Goal: Information Seeking & Learning: Learn about a topic

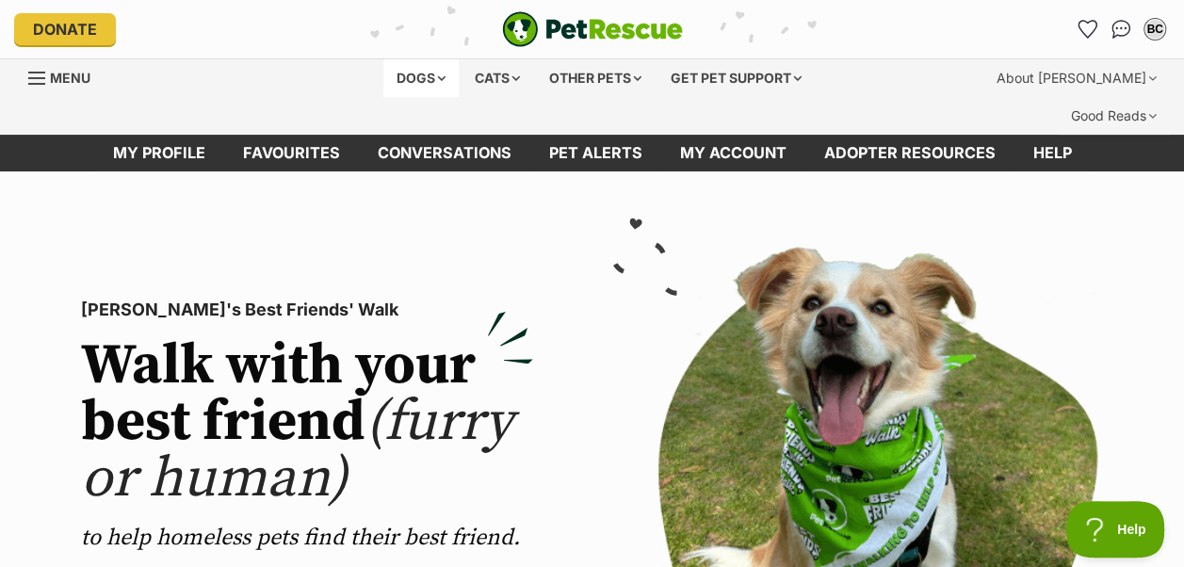
click at [409, 77] on div "Dogs" at bounding box center [420, 78] width 75 height 38
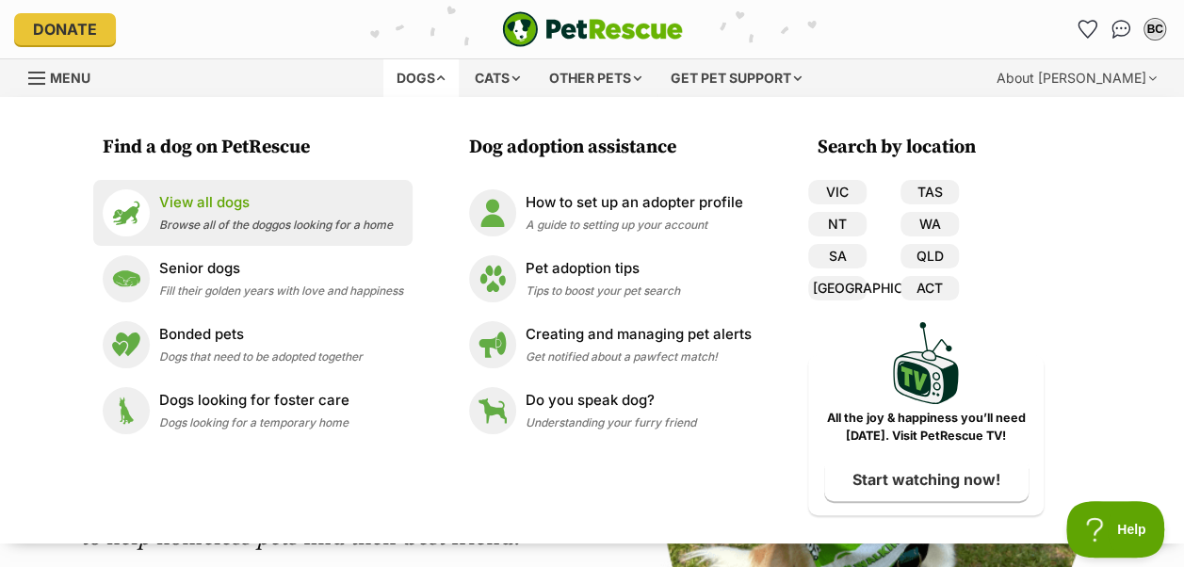
click at [234, 218] on span "Browse all of the doggos looking for a home" at bounding box center [276, 225] width 234 height 14
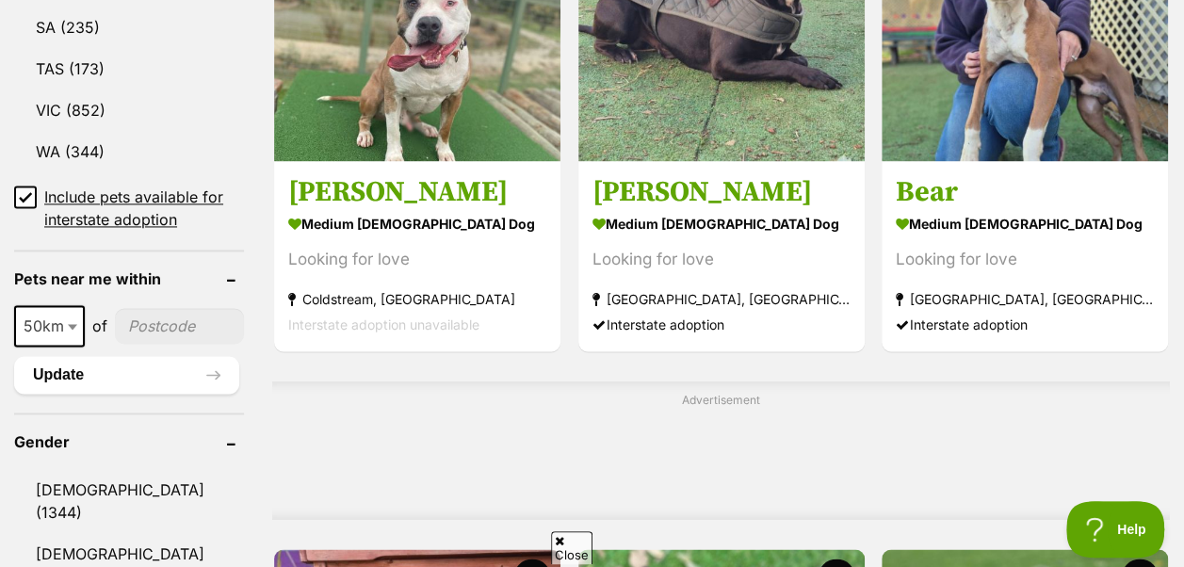
scroll to position [1507, 0]
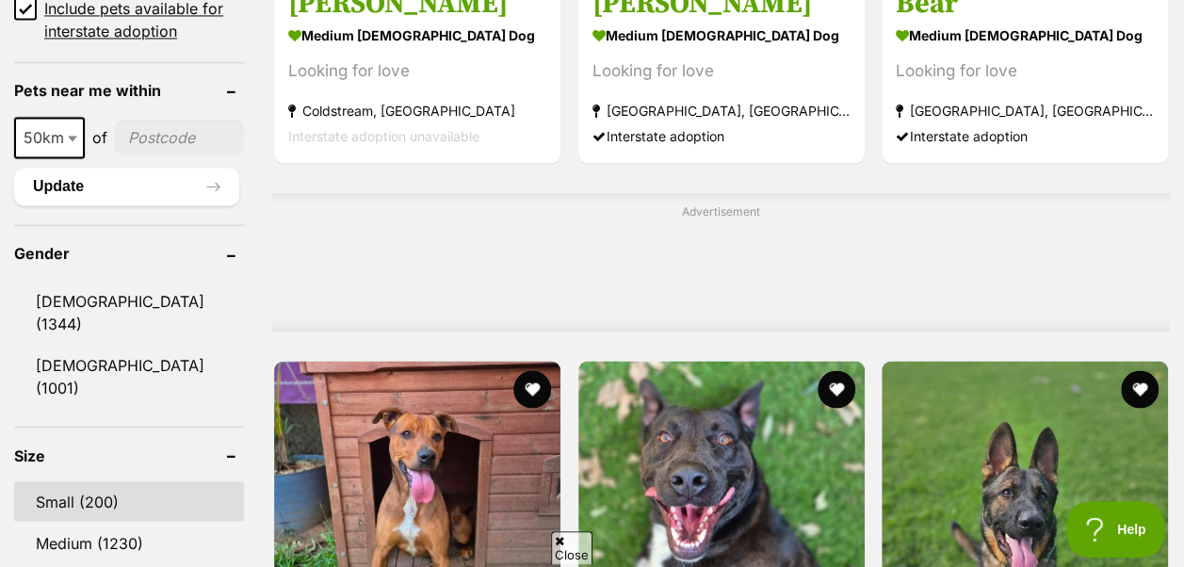
click at [84, 481] on link "Small (200)" at bounding box center [129, 501] width 230 height 40
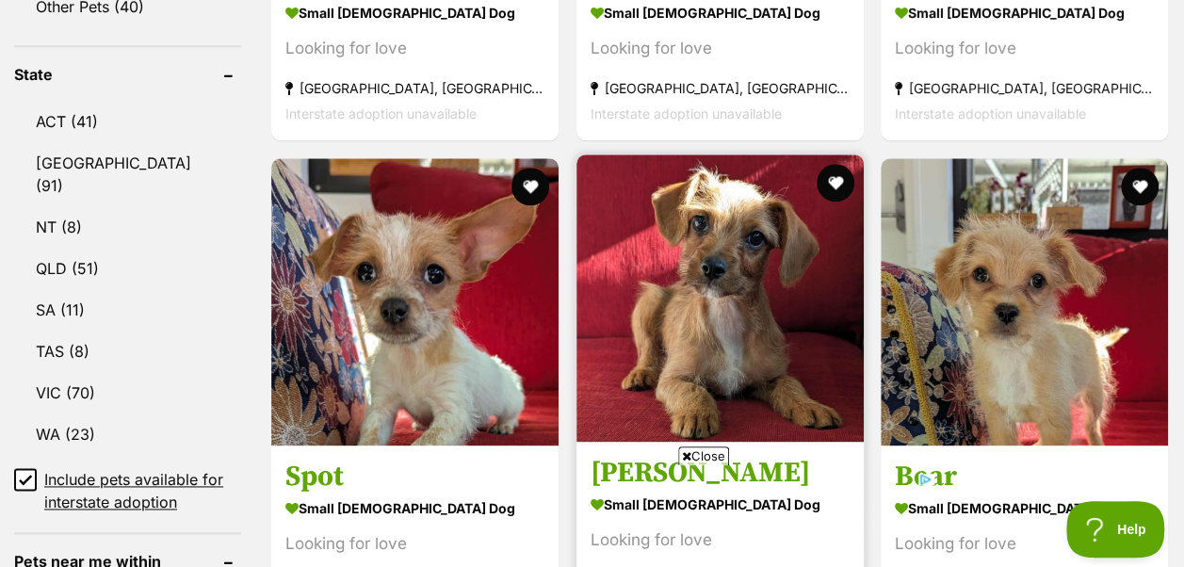
click at [744, 266] on img at bounding box center [719, 297] width 287 height 287
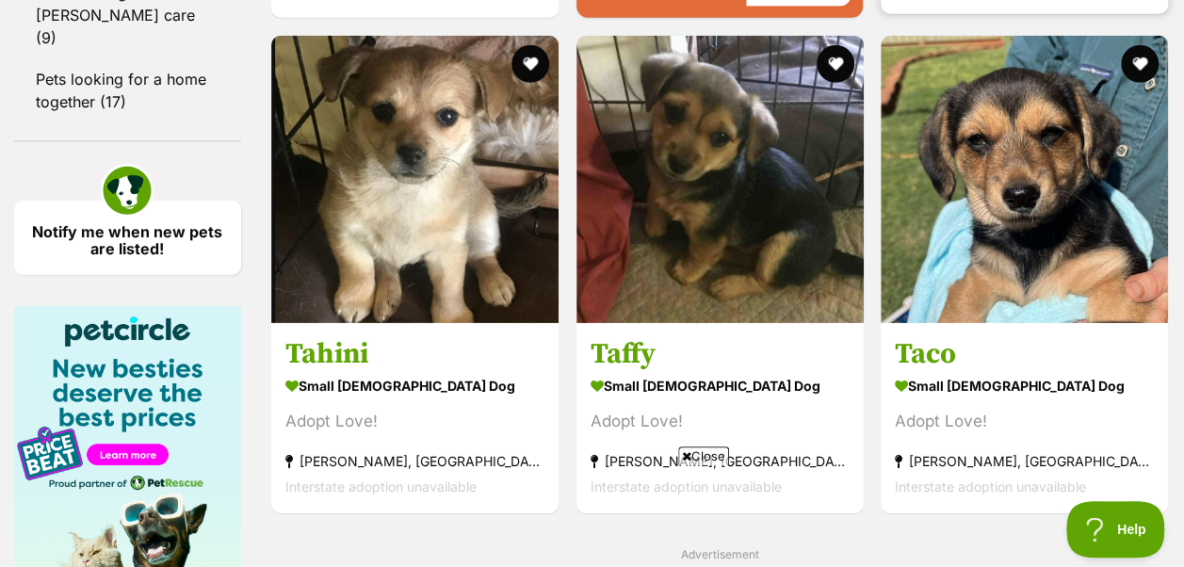
scroll to position [2731, 0]
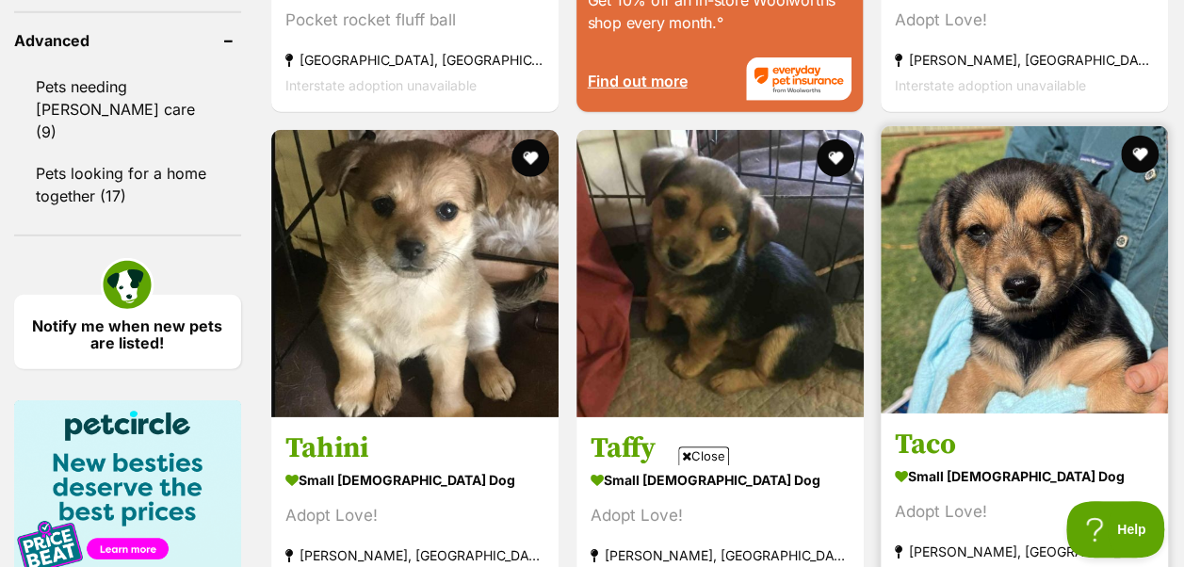
click at [1043, 204] on img at bounding box center [1023, 269] width 287 height 287
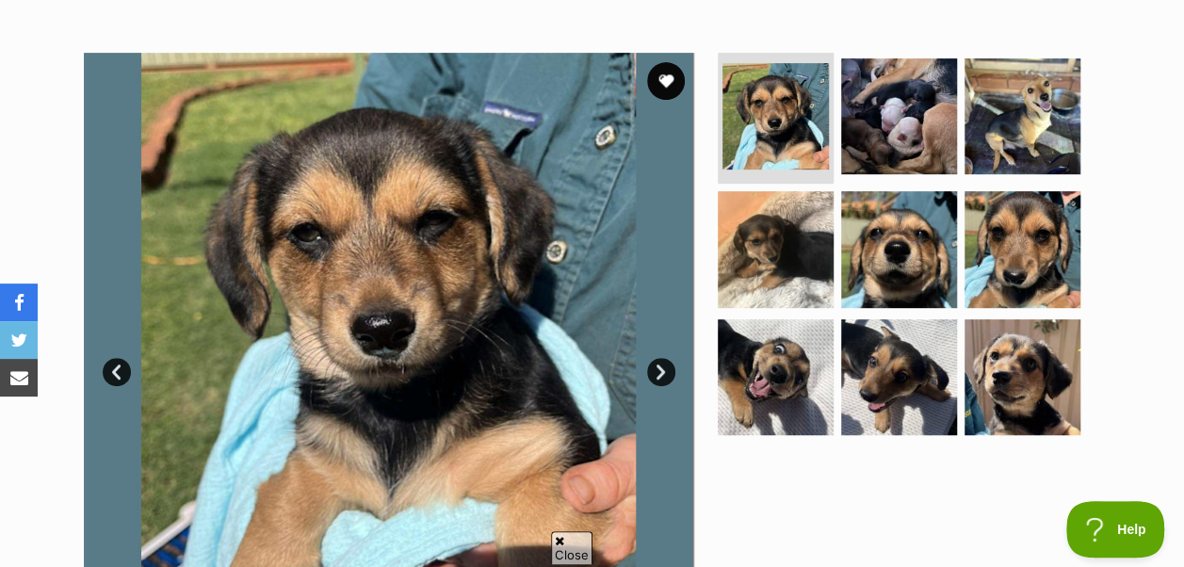
click at [660, 358] on link "Next" at bounding box center [661, 372] width 28 height 28
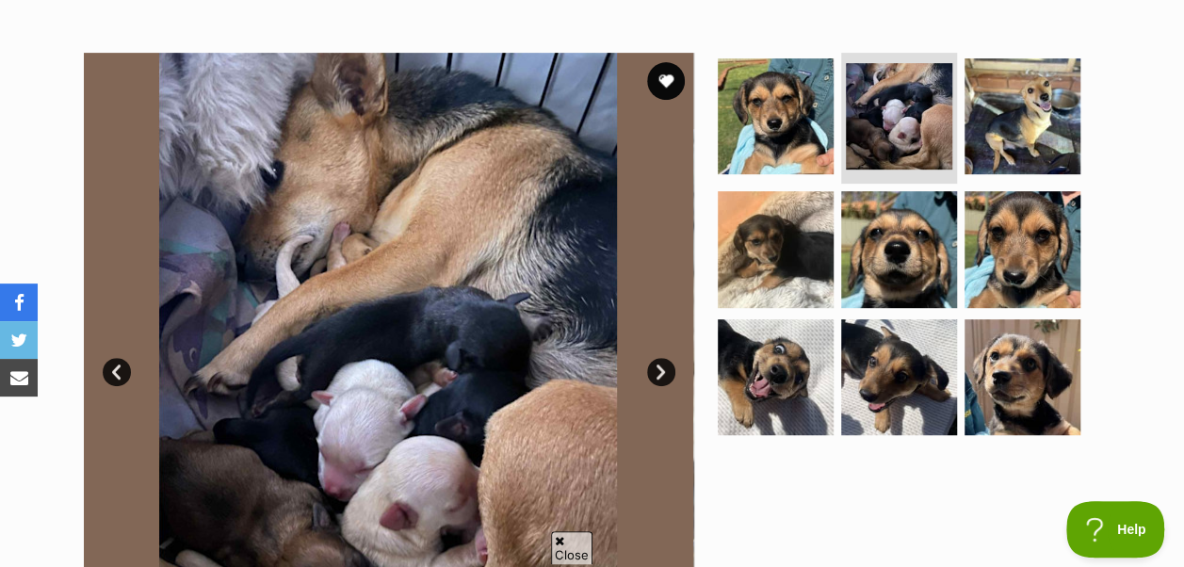
click at [660, 358] on link "Next" at bounding box center [661, 372] width 28 height 28
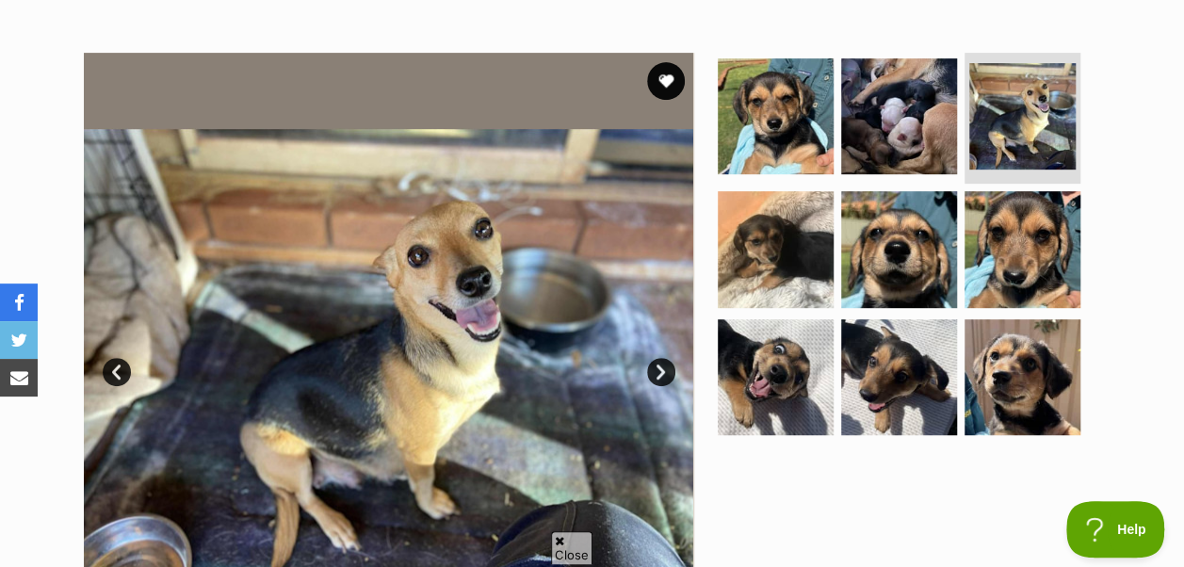
click at [660, 358] on link "Next" at bounding box center [661, 372] width 28 height 28
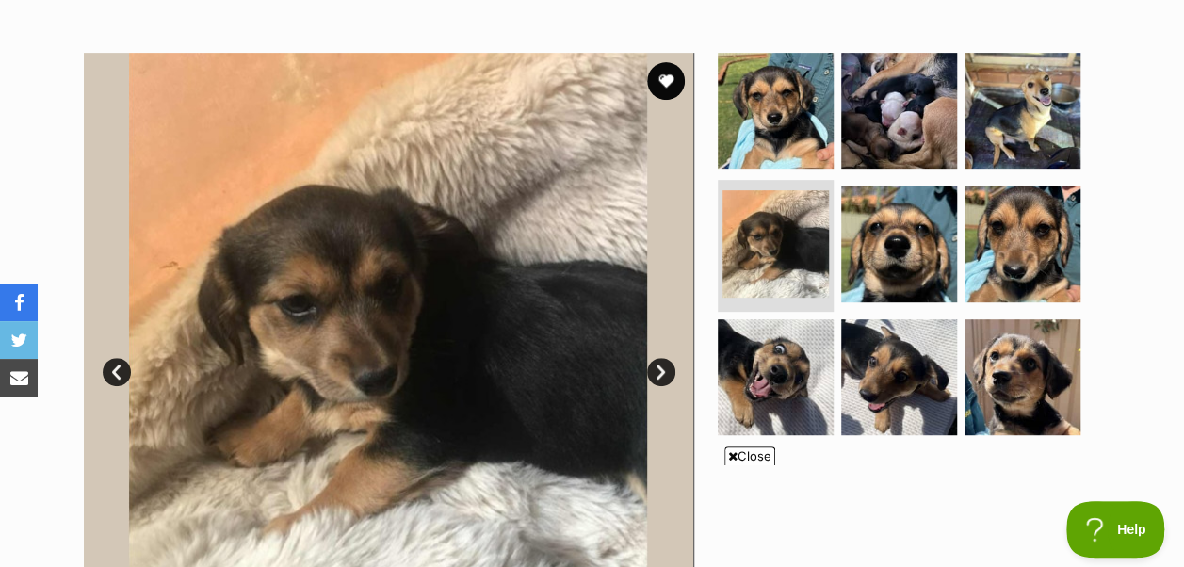
click at [660, 358] on link "Next" at bounding box center [661, 372] width 28 height 28
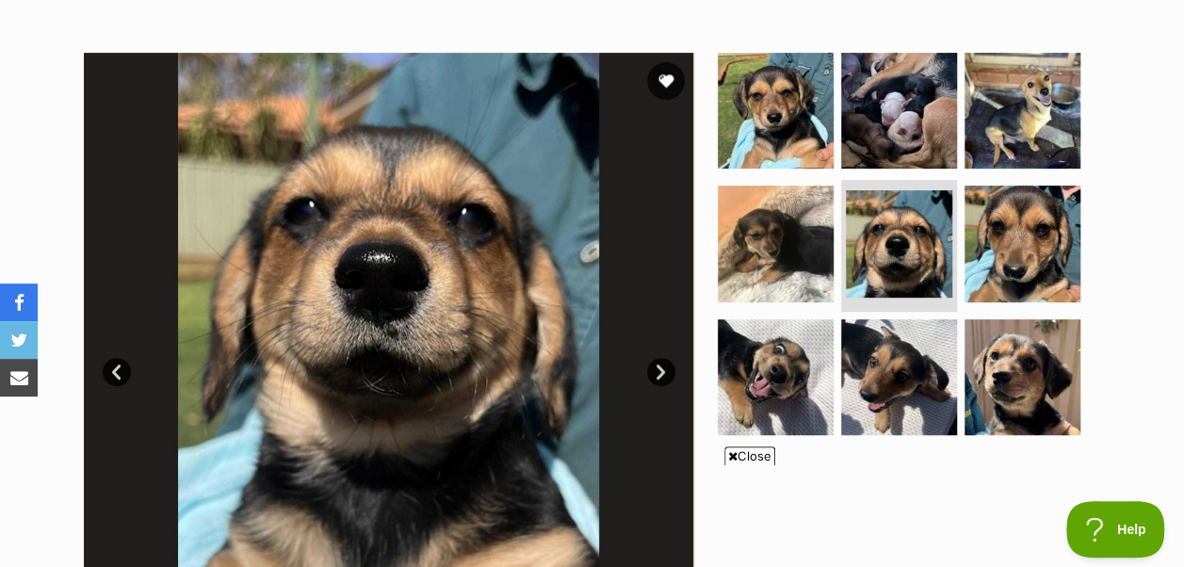
click at [661, 358] on link "Next" at bounding box center [661, 372] width 28 height 28
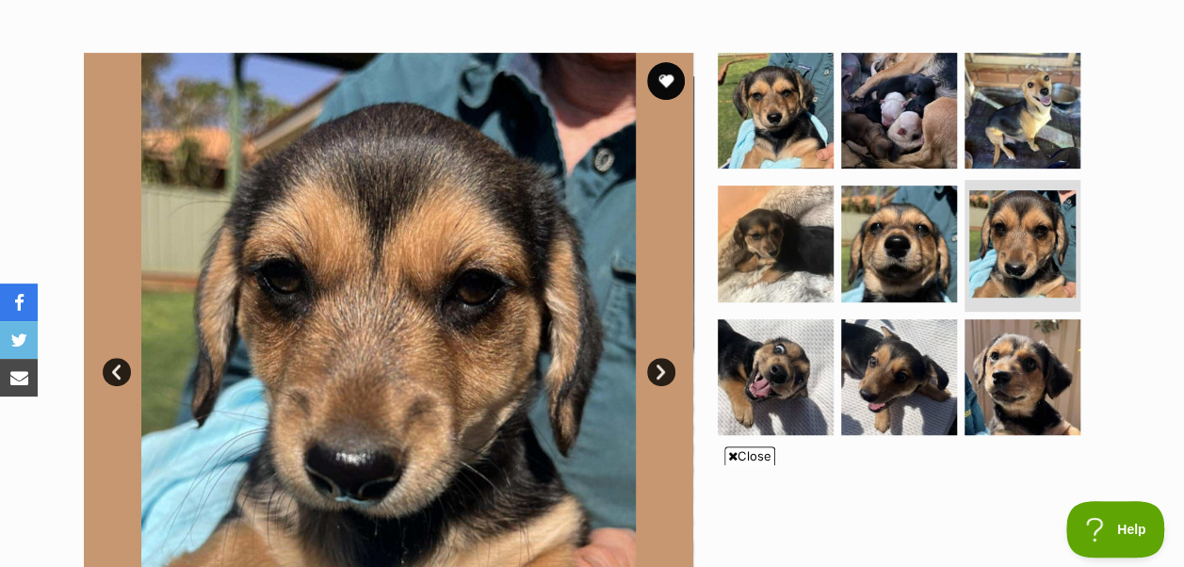
click at [661, 358] on link "Next" at bounding box center [661, 372] width 28 height 28
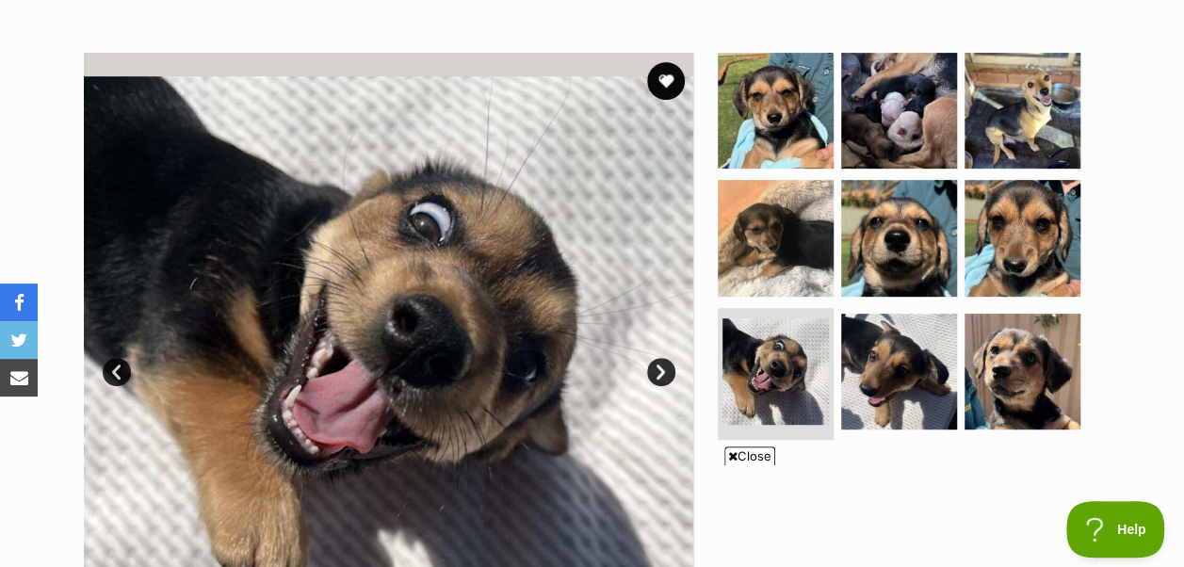
click at [661, 358] on link "Next" at bounding box center [661, 372] width 28 height 28
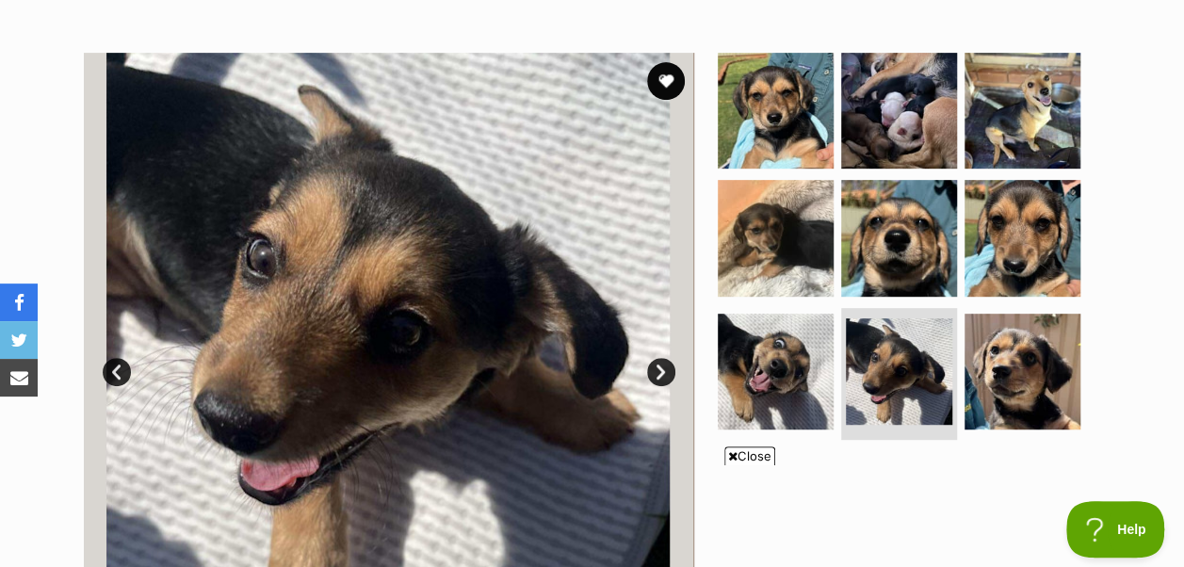
click at [661, 358] on link "Next" at bounding box center [661, 372] width 28 height 28
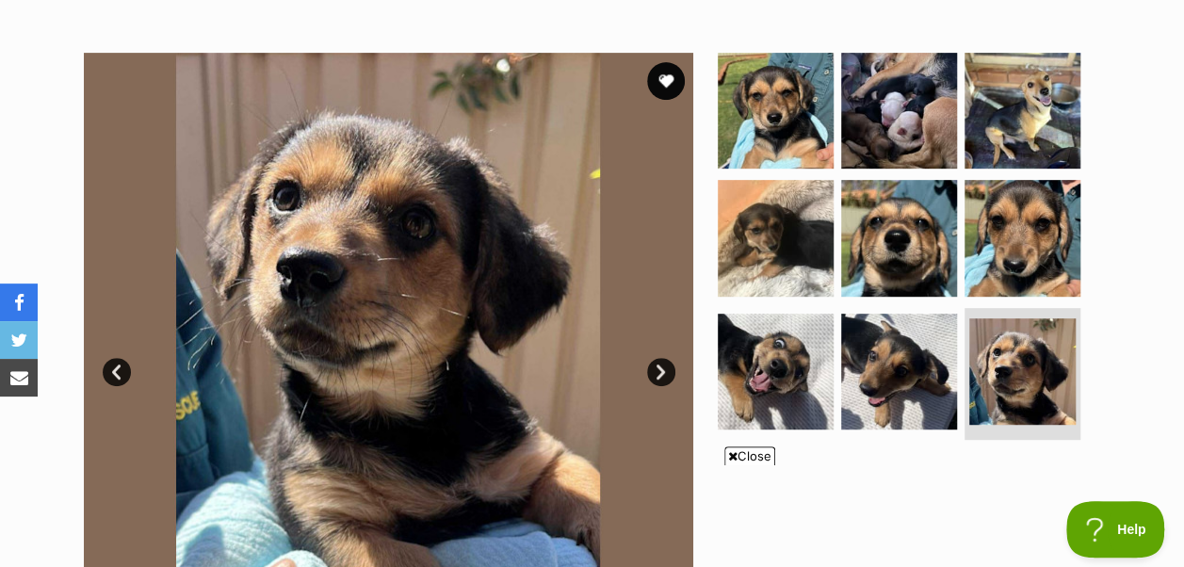
click at [661, 358] on link "Next" at bounding box center [661, 372] width 28 height 28
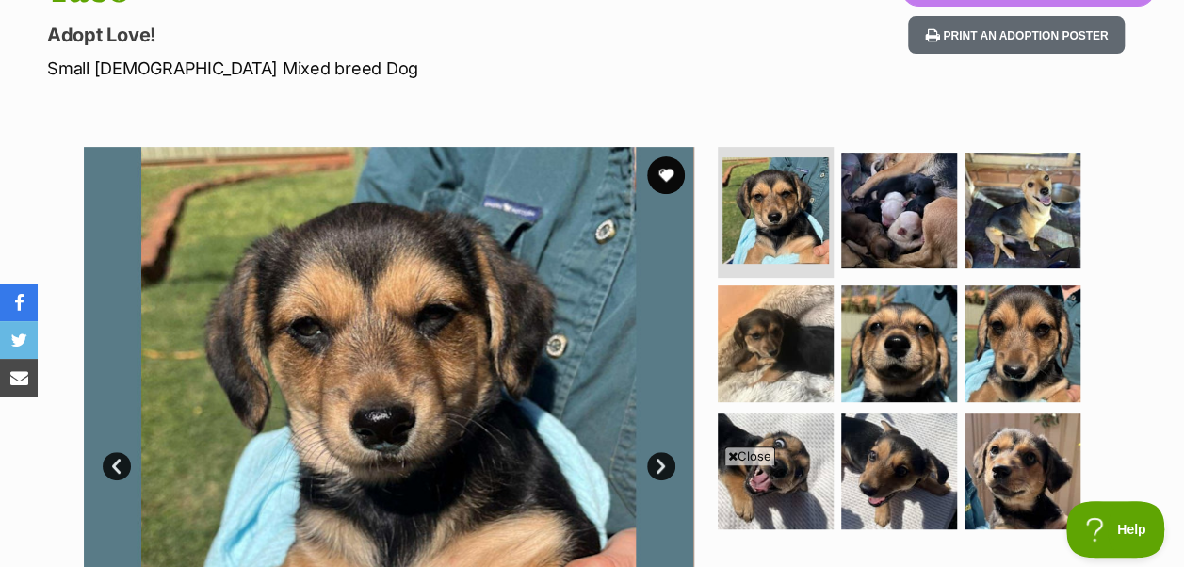
scroll to position [565, 0]
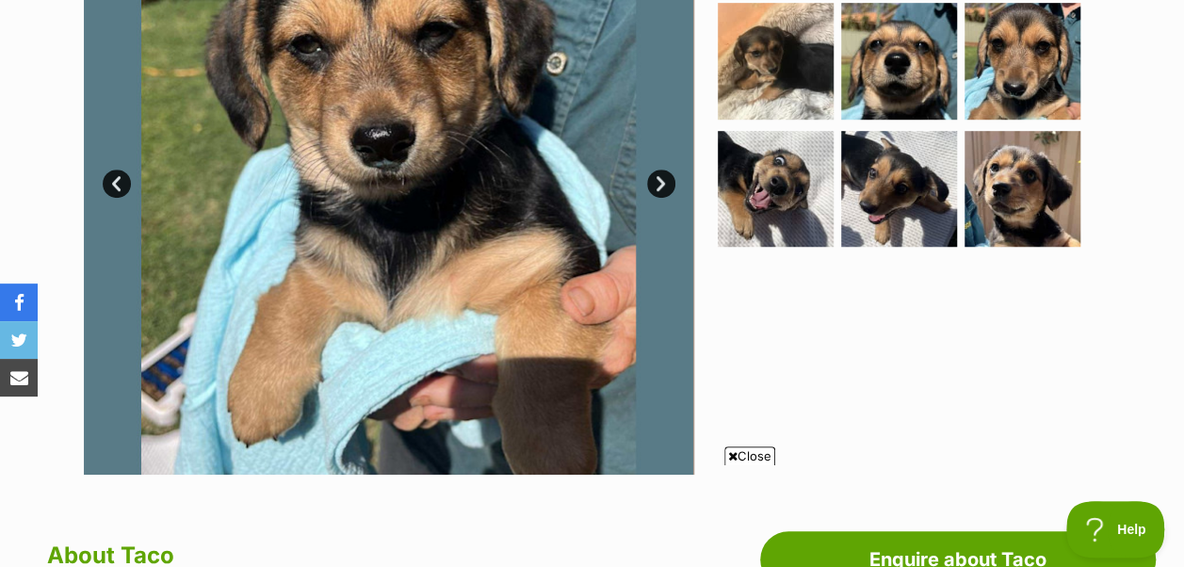
click at [655, 169] on link "Next" at bounding box center [661, 183] width 28 height 28
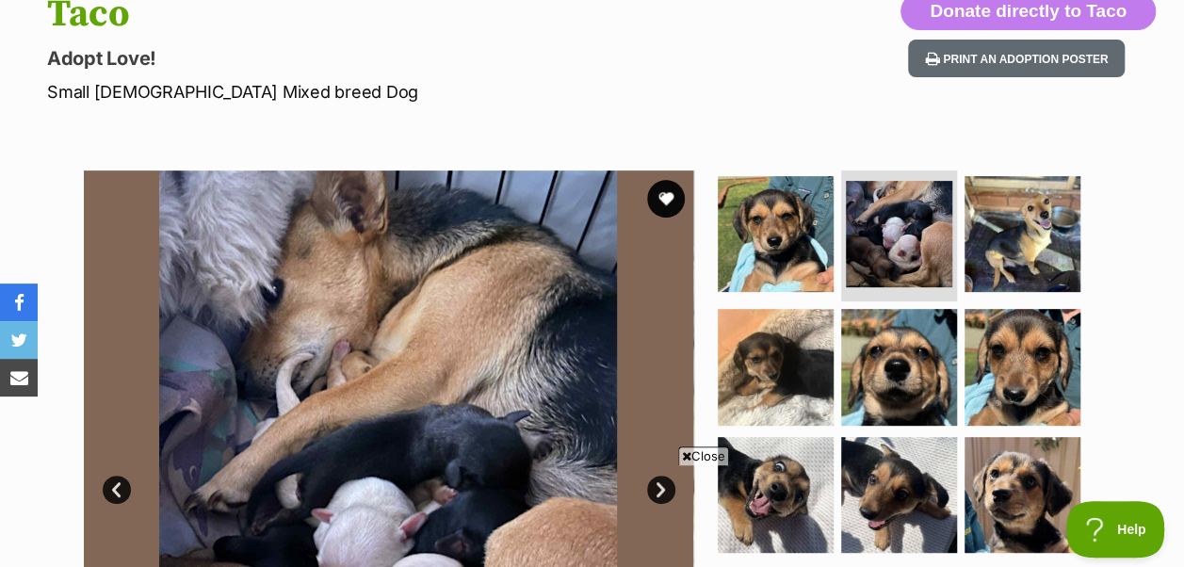
scroll to position [188, 0]
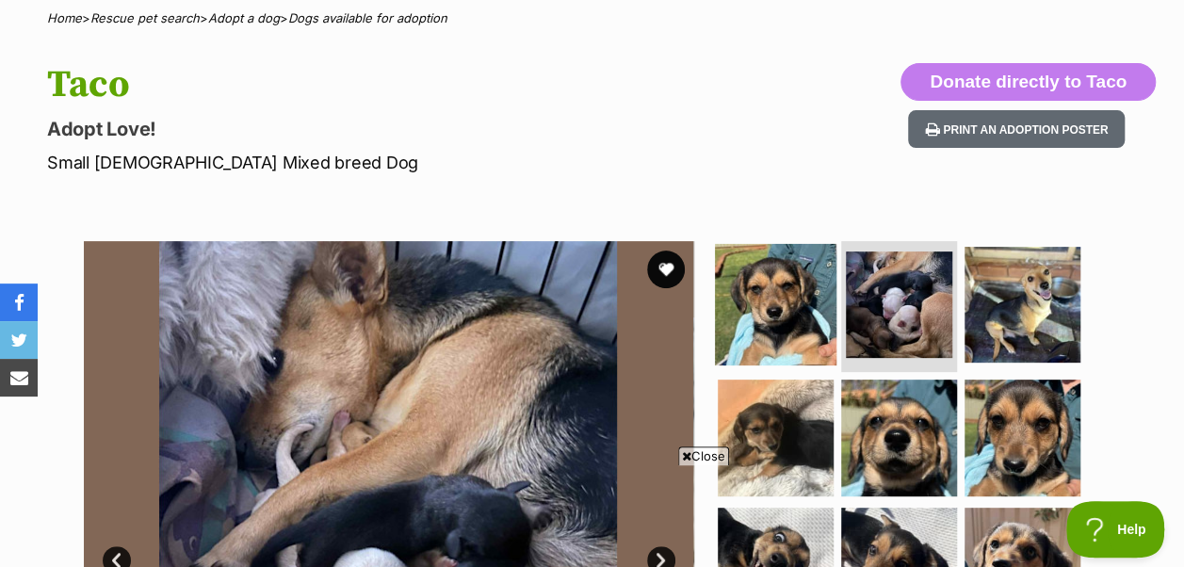
click at [776, 269] on img at bounding box center [775, 303] width 121 height 121
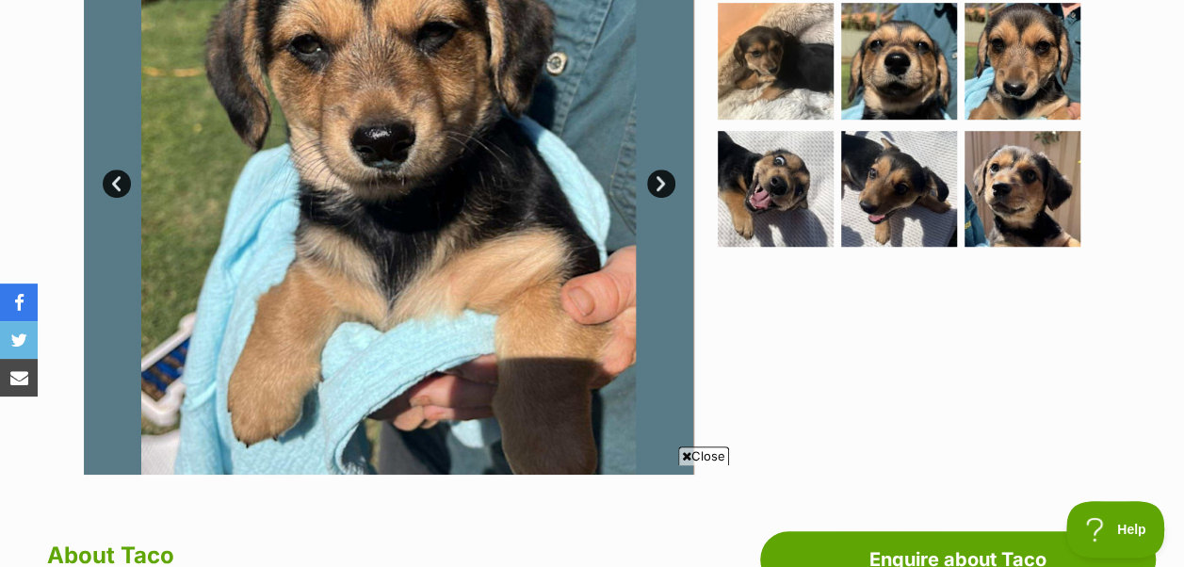
scroll to position [0, 0]
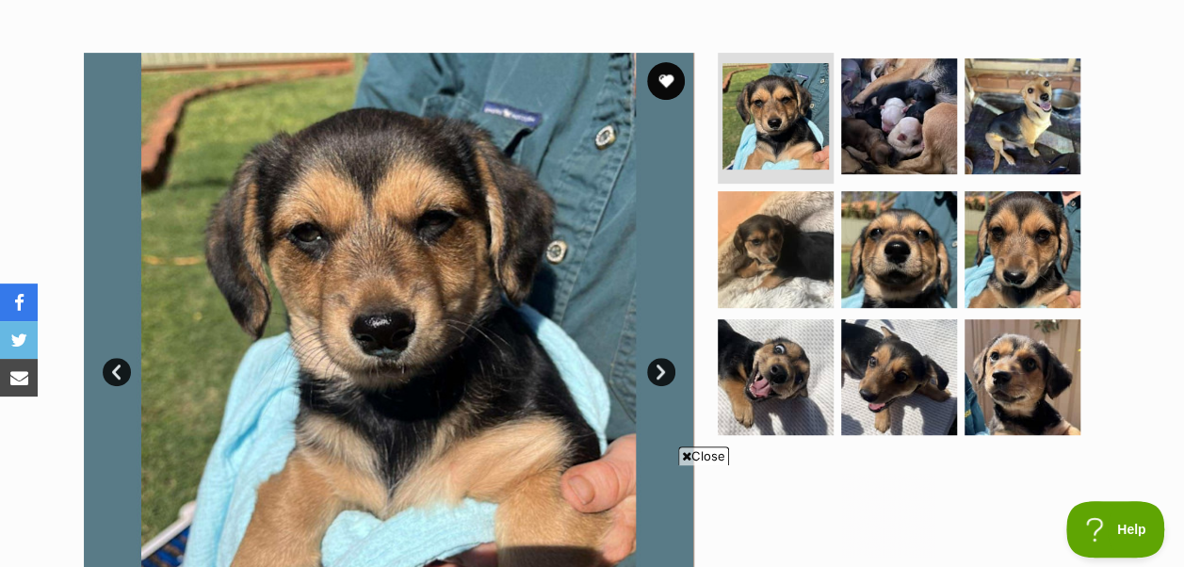
click at [668, 358] on link "Next" at bounding box center [661, 372] width 28 height 28
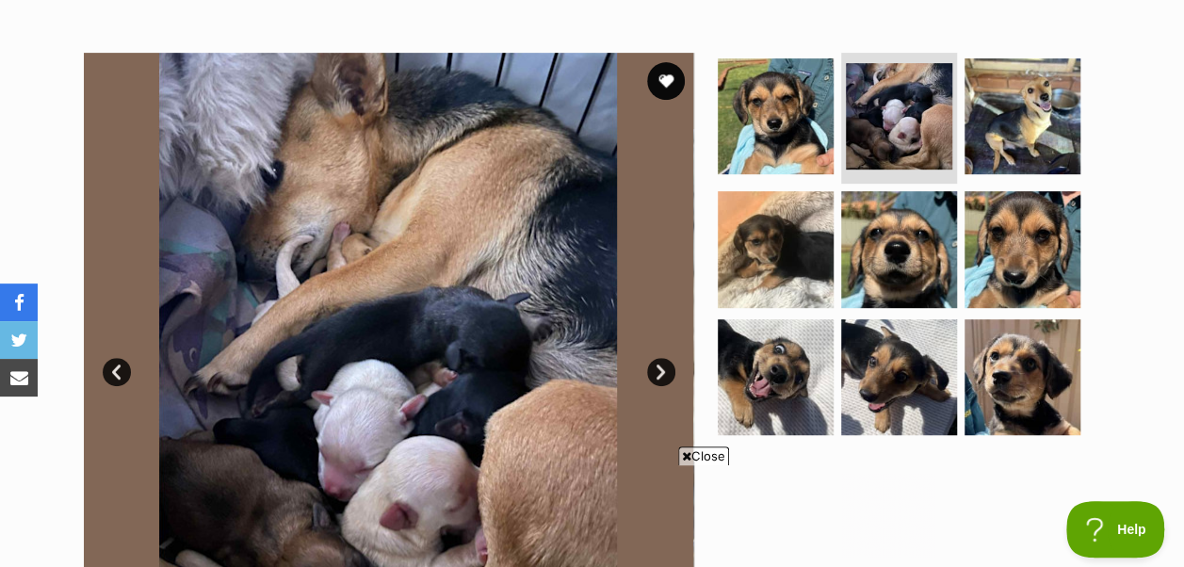
click at [668, 358] on link "Next" at bounding box center [661, 372] width 28 height 28
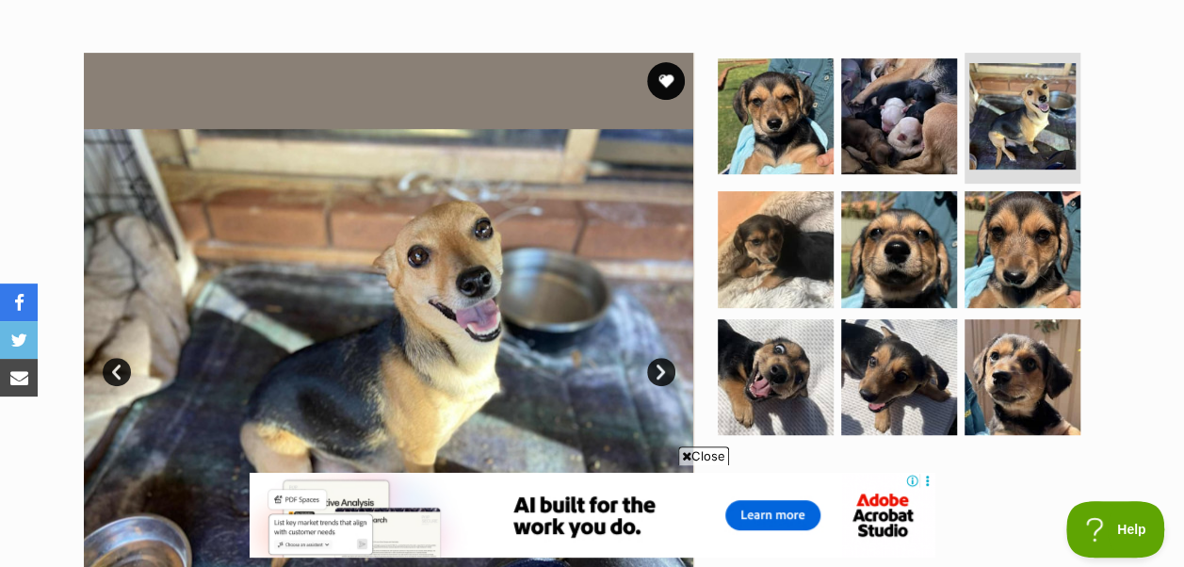
click at [668, 358] on link "Next" at bounding box center [661, 372] width 28 height 28
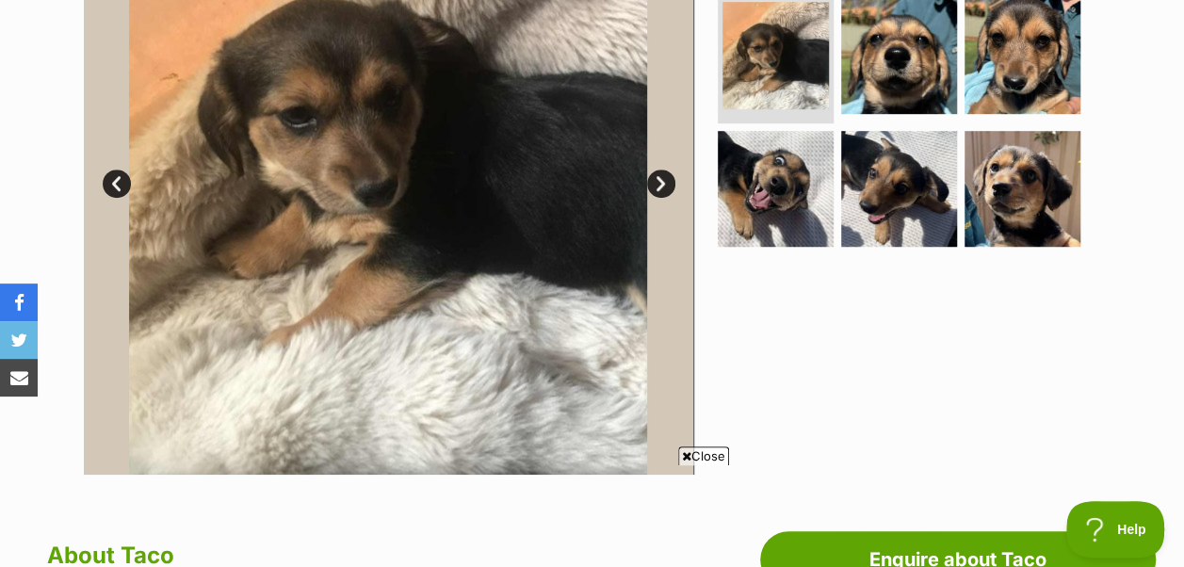
click at [659, 169] on link "Next" at bounding box center [661, 183] width 28 height 28
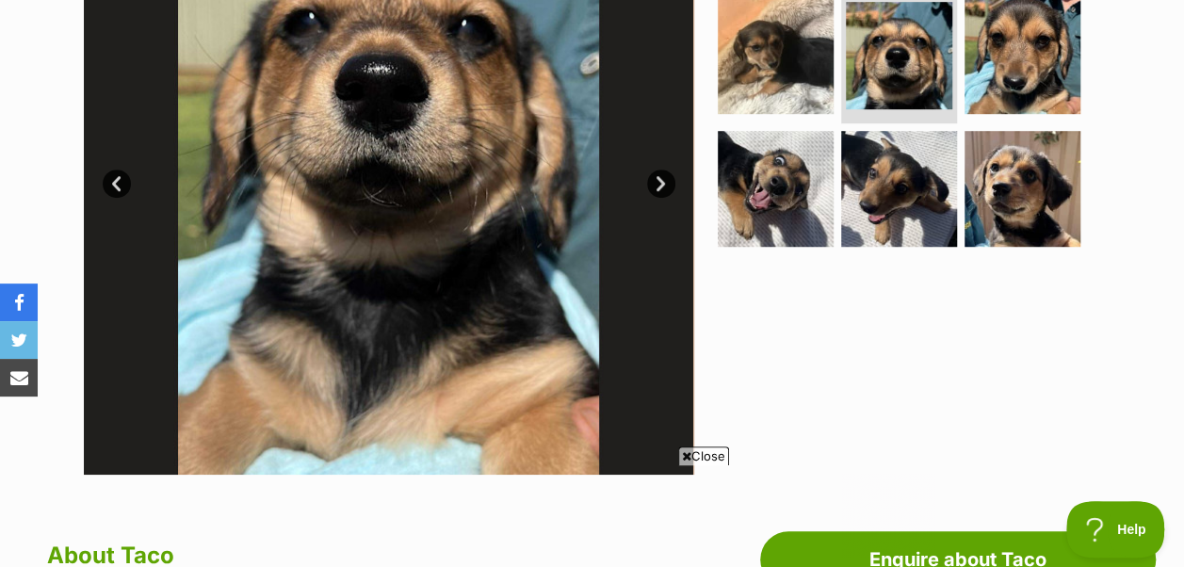
click at [659, 169] on link "Next" at bounding box center [661, 183] width 28 height 28
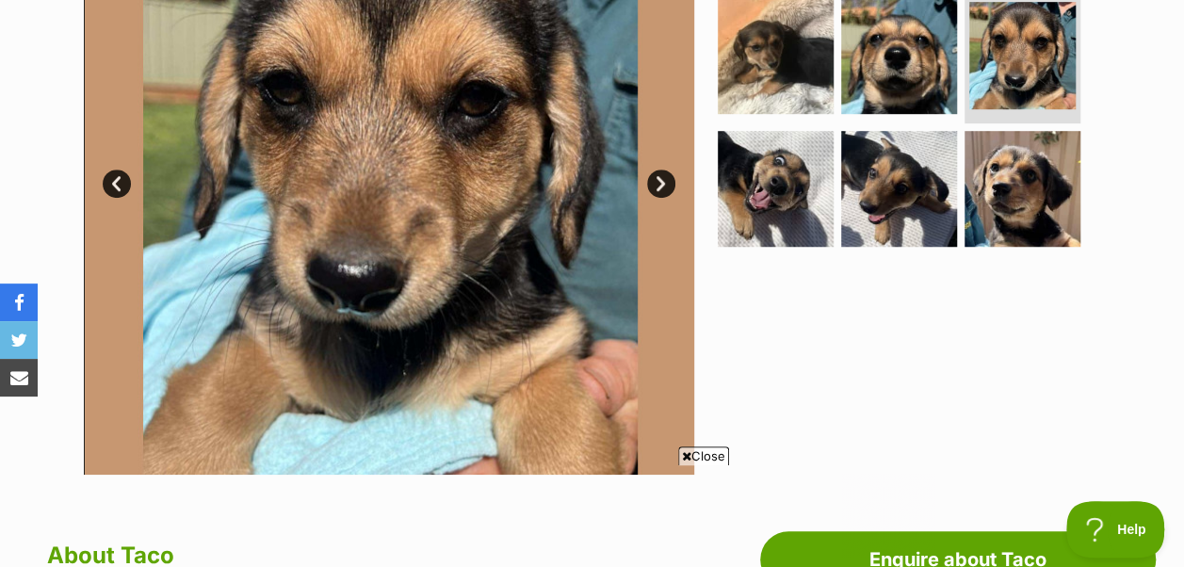
scroll to position [377, 0]
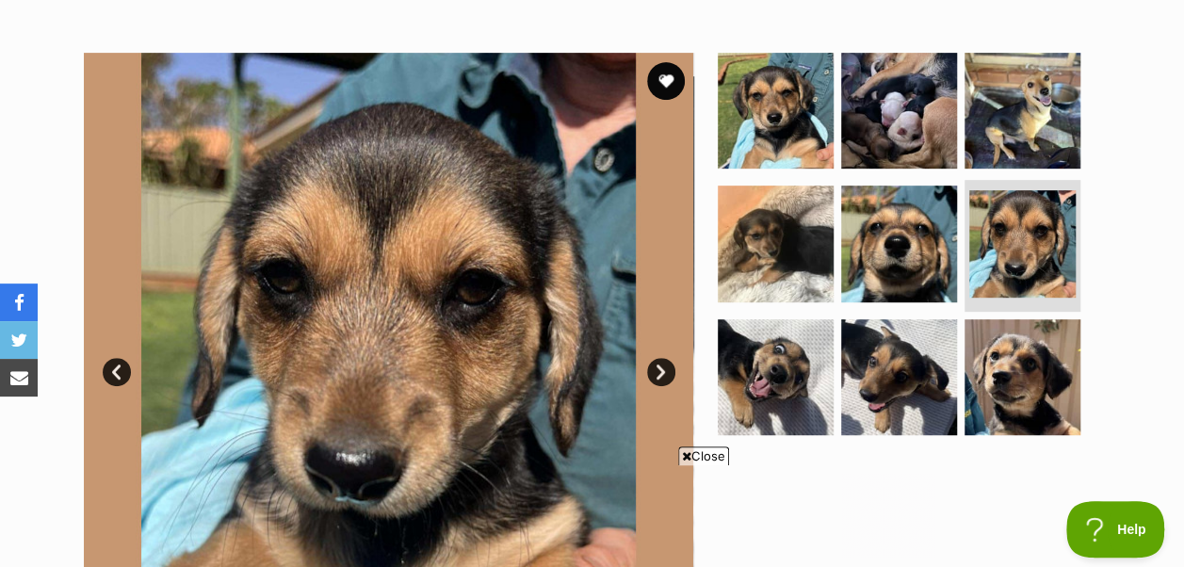
click at [656, 358] on link "Next" at bounding box center [661, 372] width 28 height 28
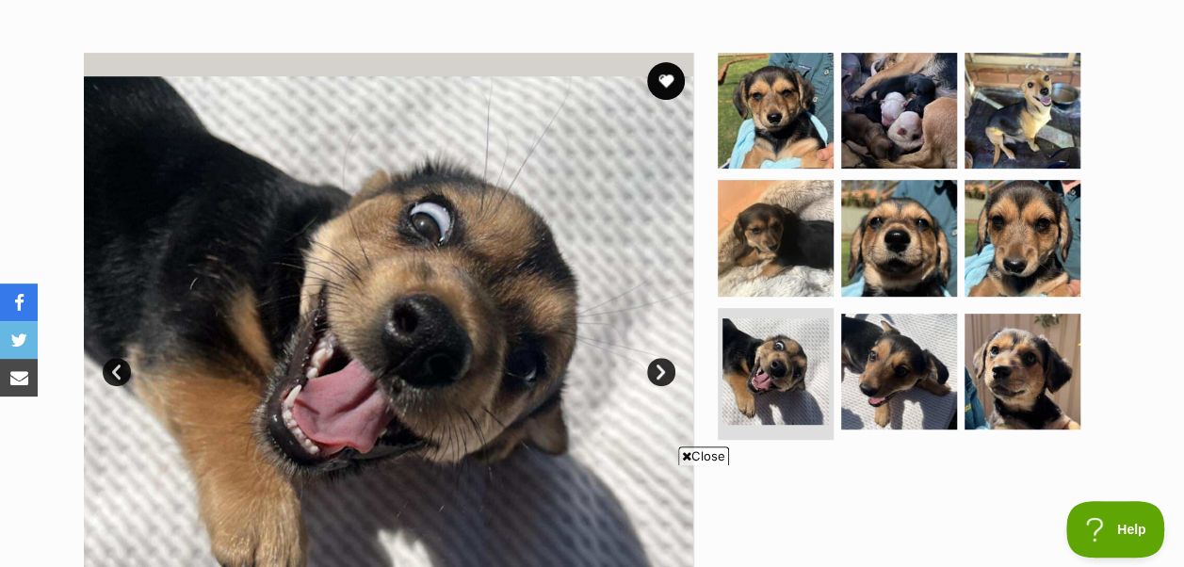
click at [656, 358] on link "Next" at bounding box center [661, 372] width 28 height 28
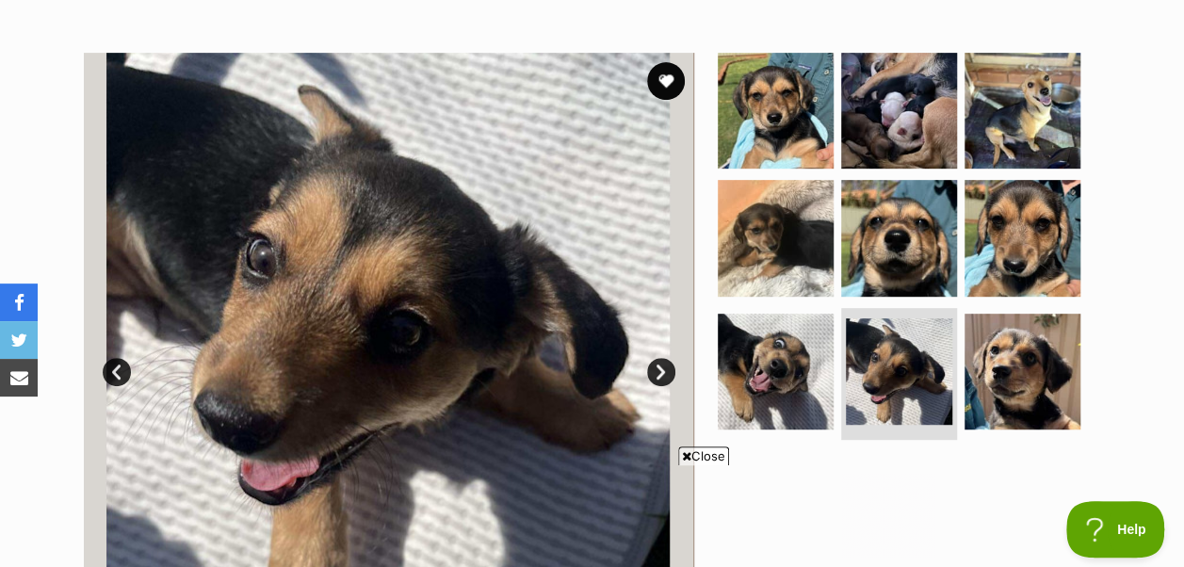
click at [656, 358] on link "Next" at bounding box center [661, 372] width 28 height 28
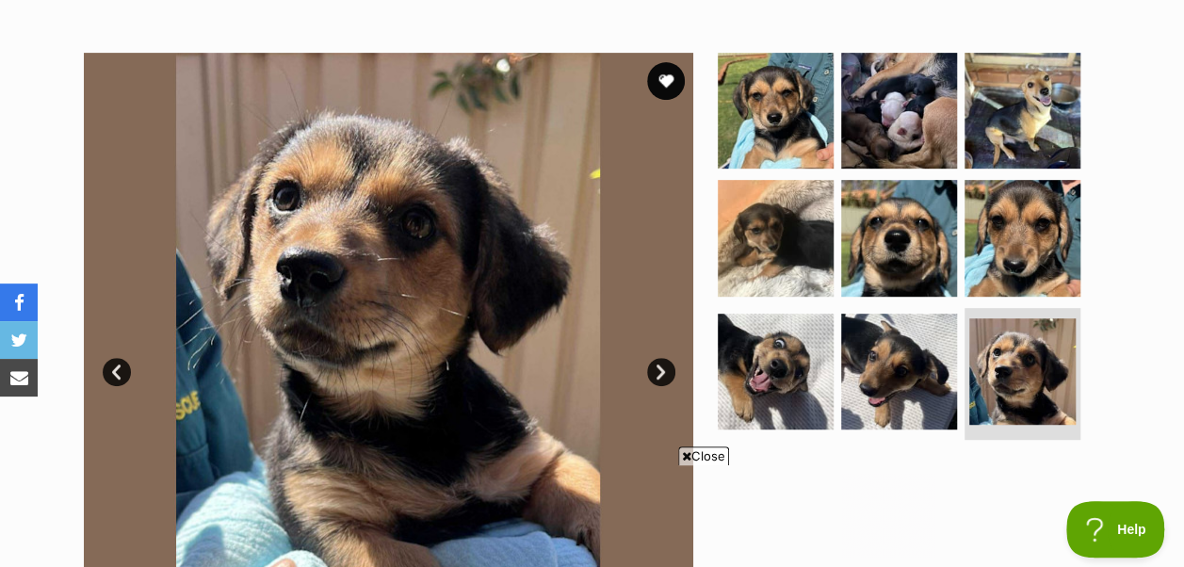
click at [656, 358] on link "Next" at bounding box center [661, 372] width 28 height 28
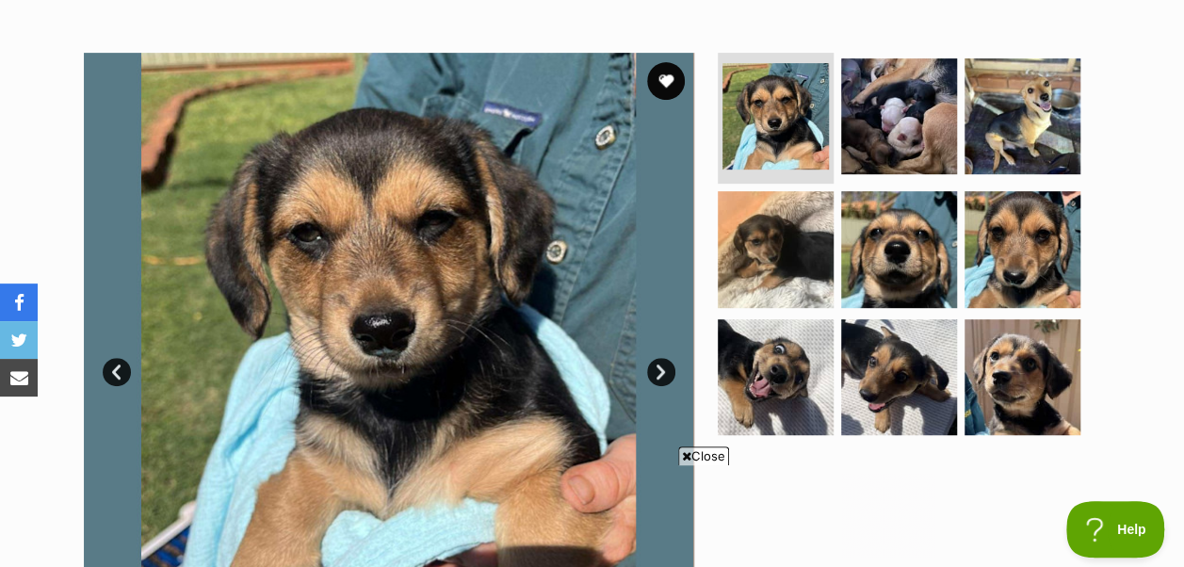
click at [656, 358] on link "Next" at bounding box center [661, 372] width 28 height 28
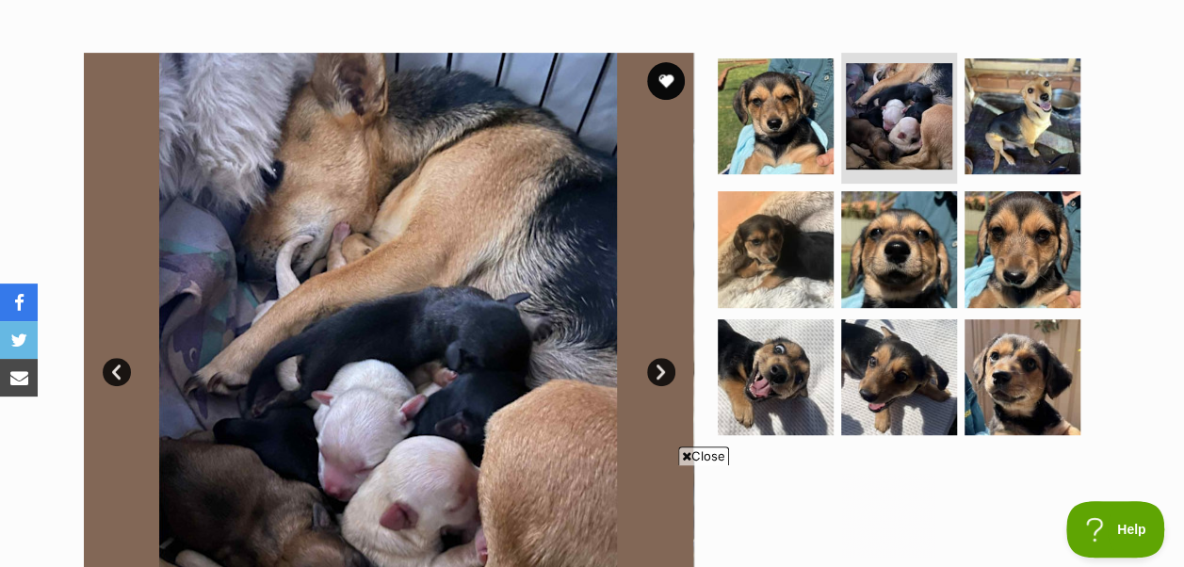
scroll to position [0, 0]
click at [656, 358] on link "Next" at bounding box center [661, 372] width 28 height 28
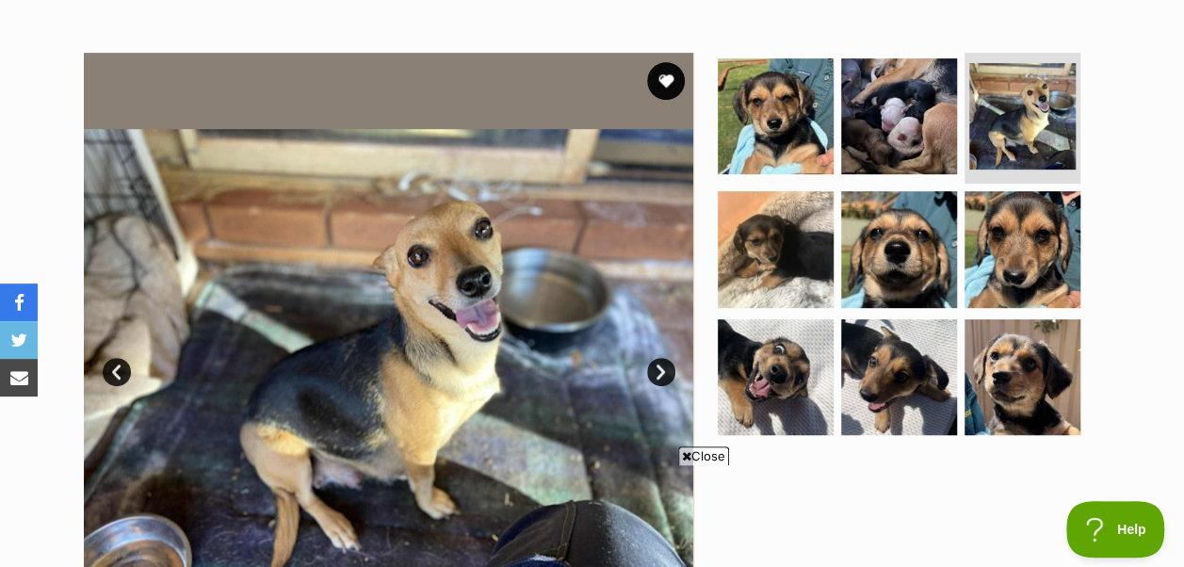
click at [656, 358] on link "Next" at bounding box center [661, 372] width 28 height 28
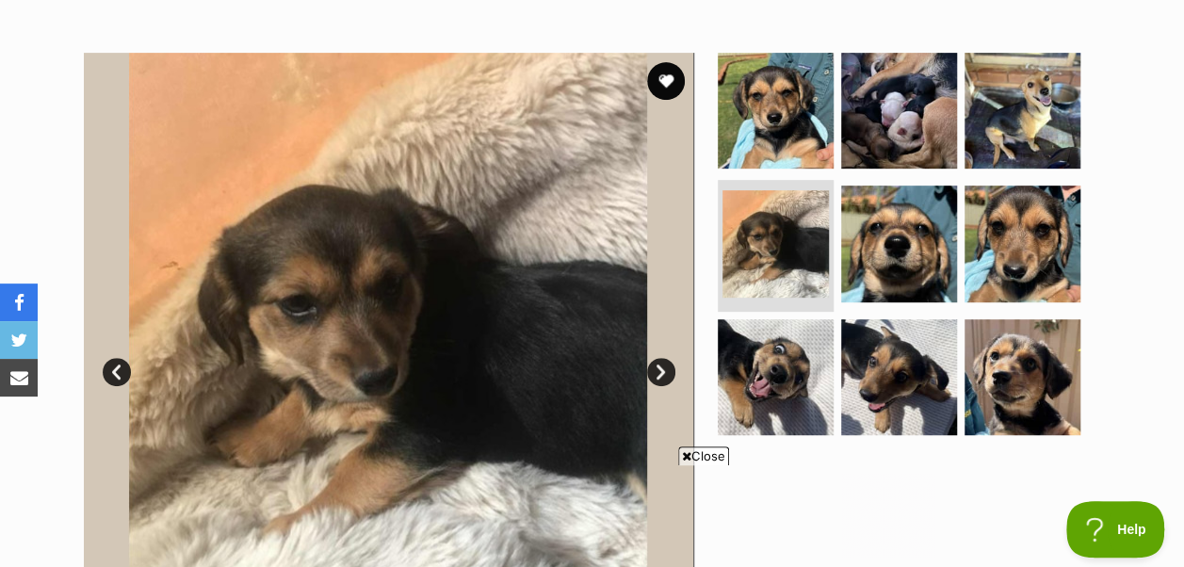
click at [656, 358] on link "Next" at bounding box center [661, 372] width 28 height 28
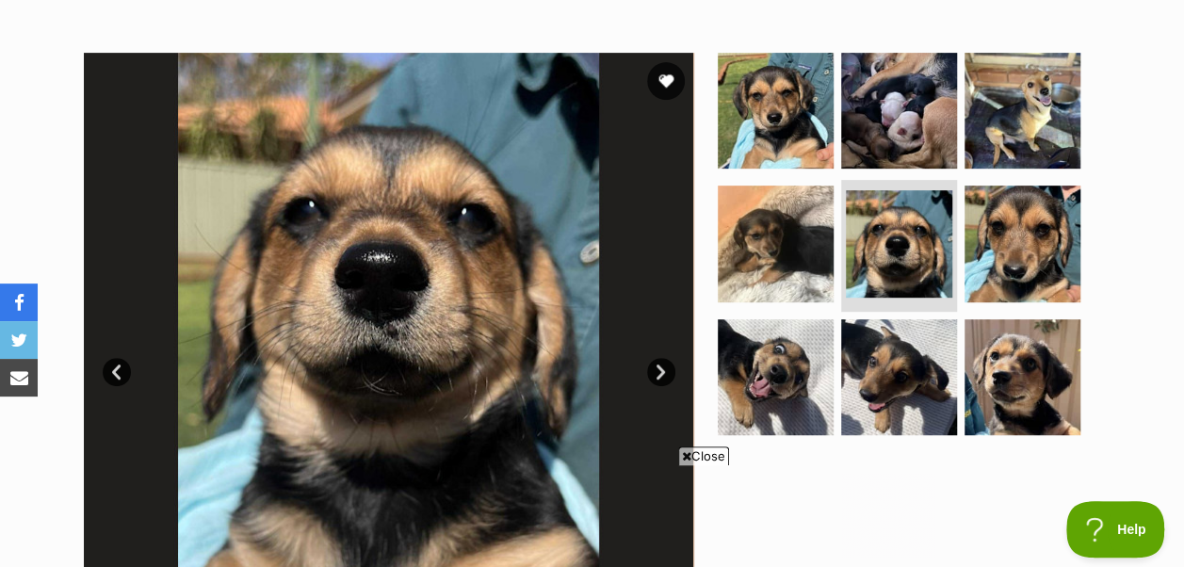
click at [656, 358] on link "Next" at bounding box center [661, 372] width 28 height 28
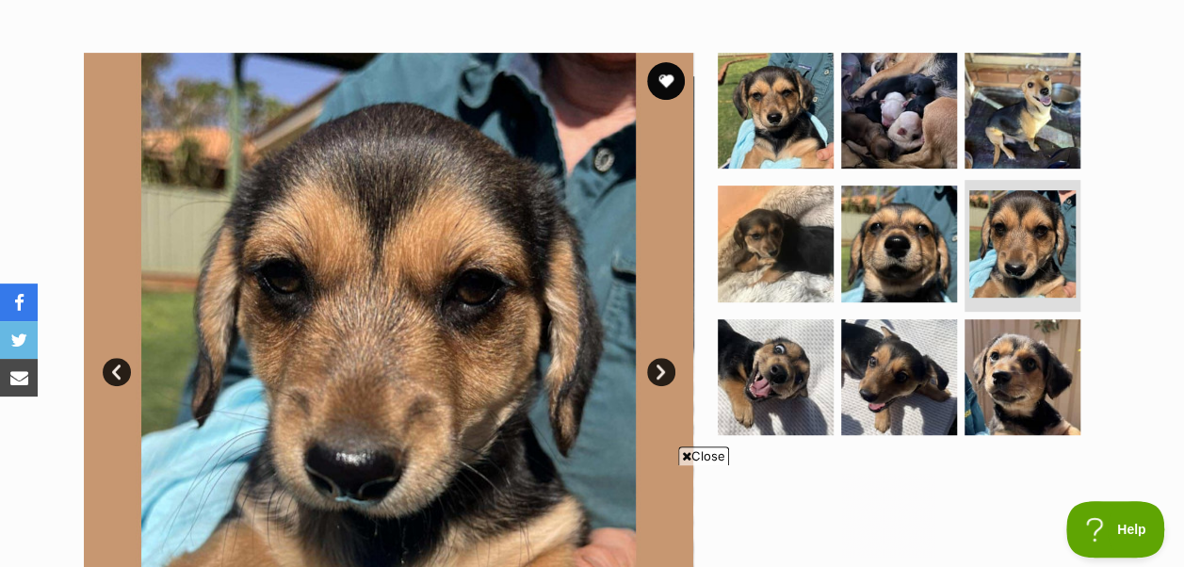
click at [656, 358] on link "Next" at bounding box center [661, 372] width 28 height 28
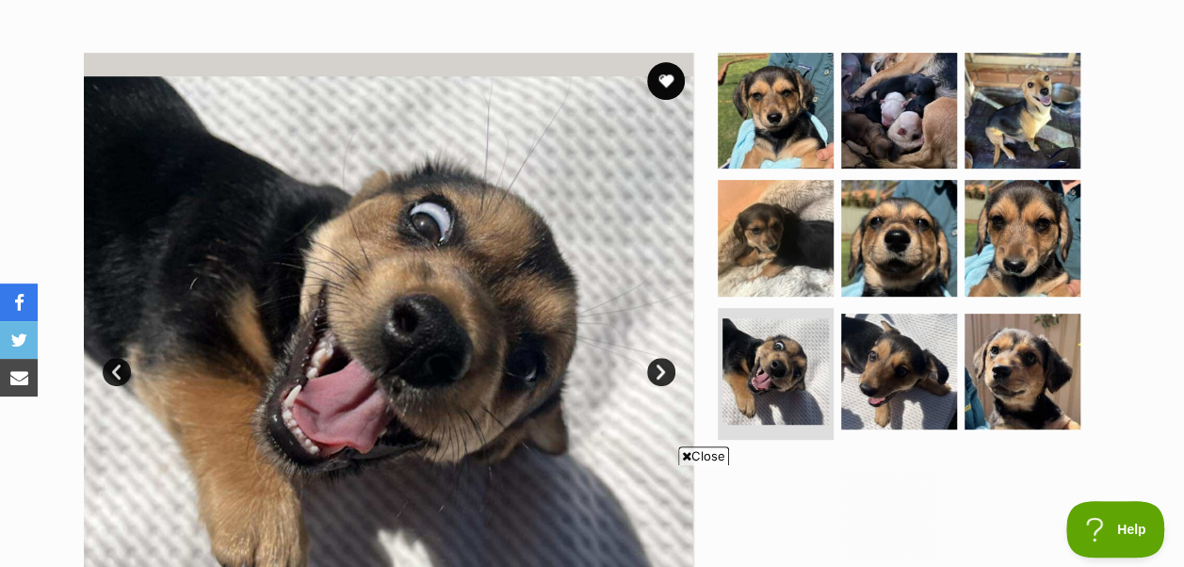
click at [656, 358] on link "Next" at bounding box center [661, 372] width 28 height 28
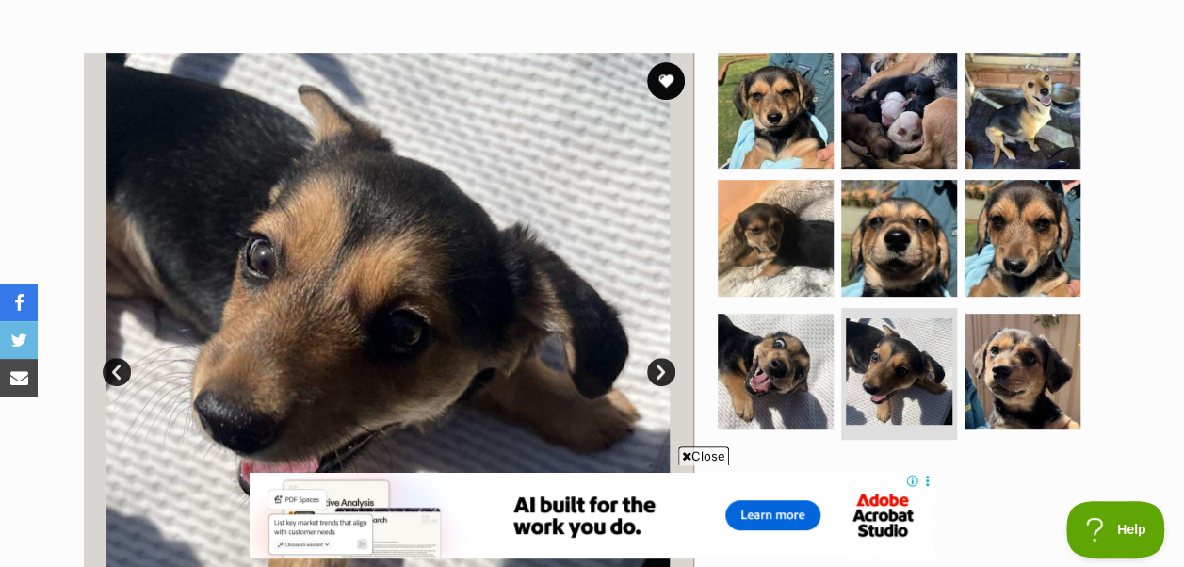
click at [656, 358] on link "Next" at bounding box center [661, 372] width 28 height 28
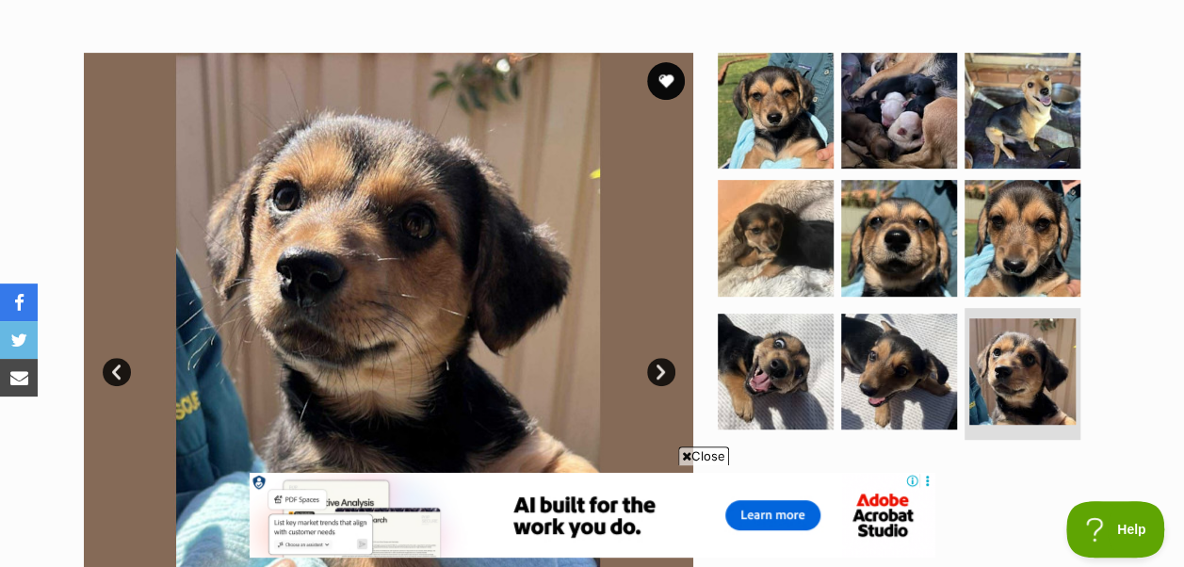
click at [656, 358] on link "Next" at bounding box center [661, 372] width 28 height 28
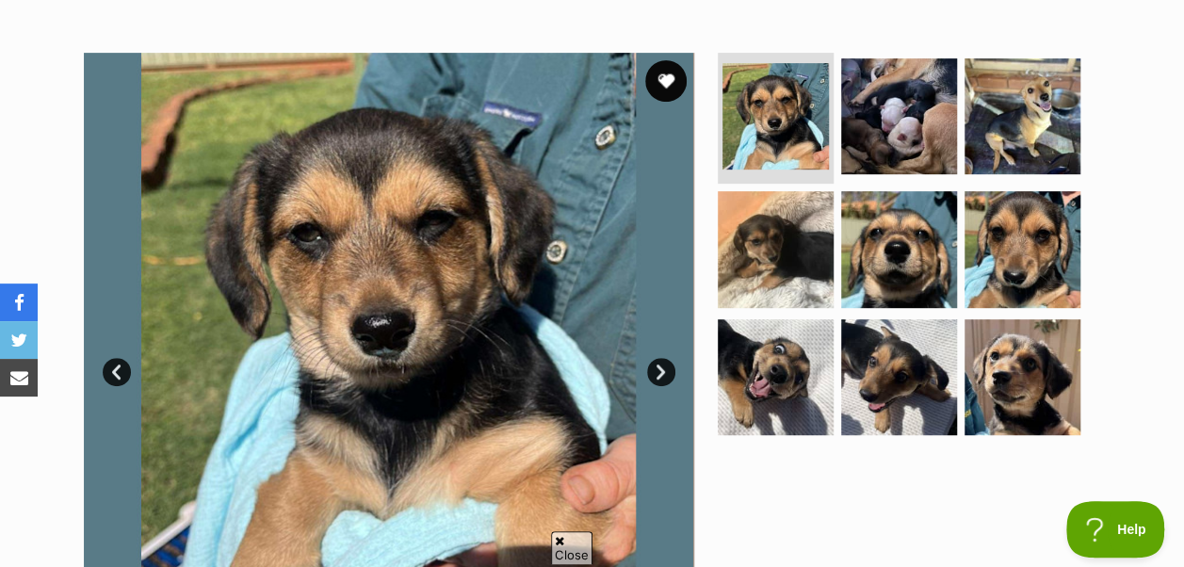
click at [672, 60] on button "favourite" at bounding box center [665, 80] width 41 height 41
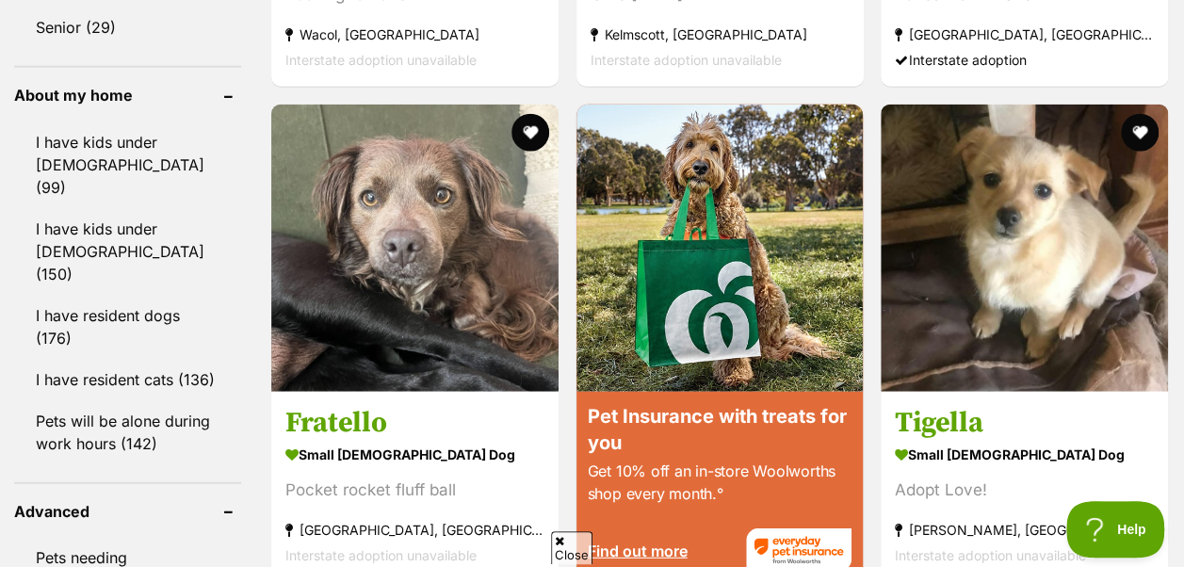
scroll to position [2166, 0]
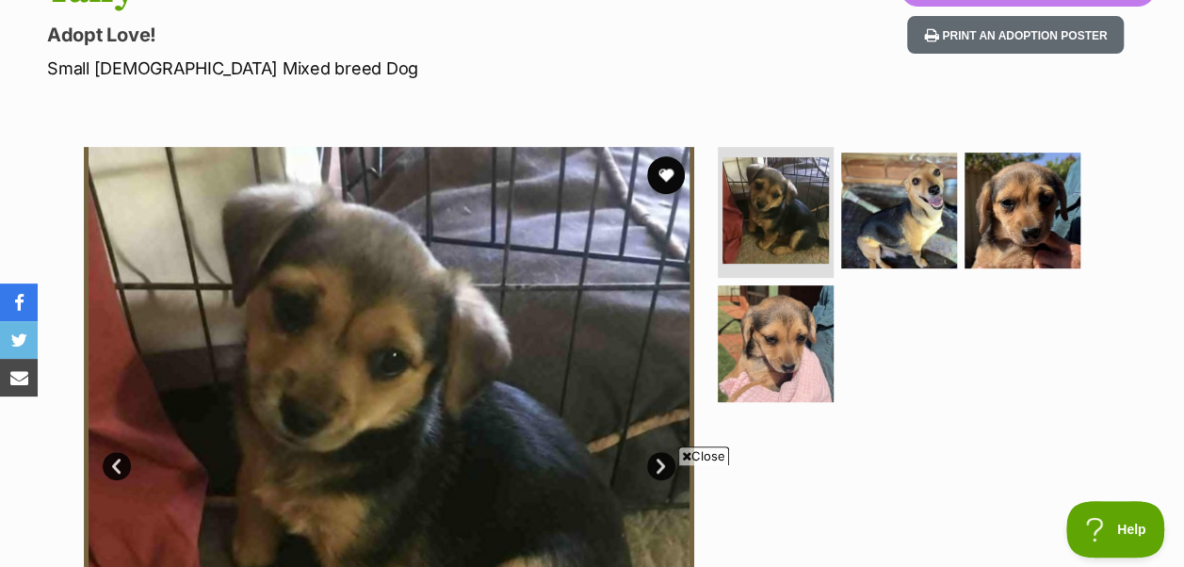
click at [665, 452] on link "Next" at bounding box center [661, 466] width 28 height 28
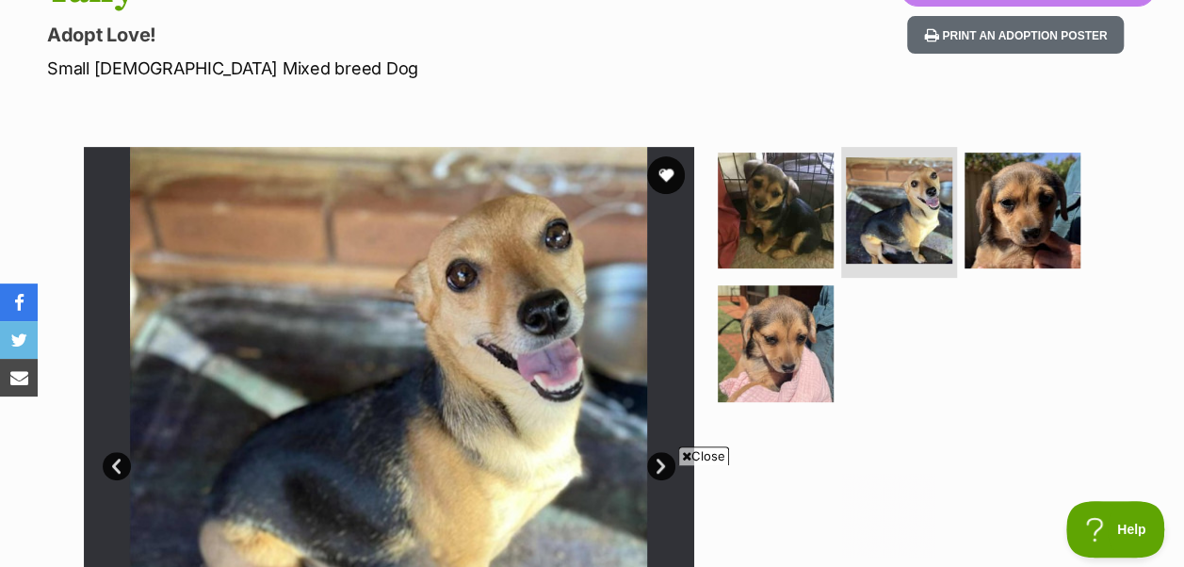
click at [661, 452] on link "Next" at bounding box center [661, 466] width 28 height 28
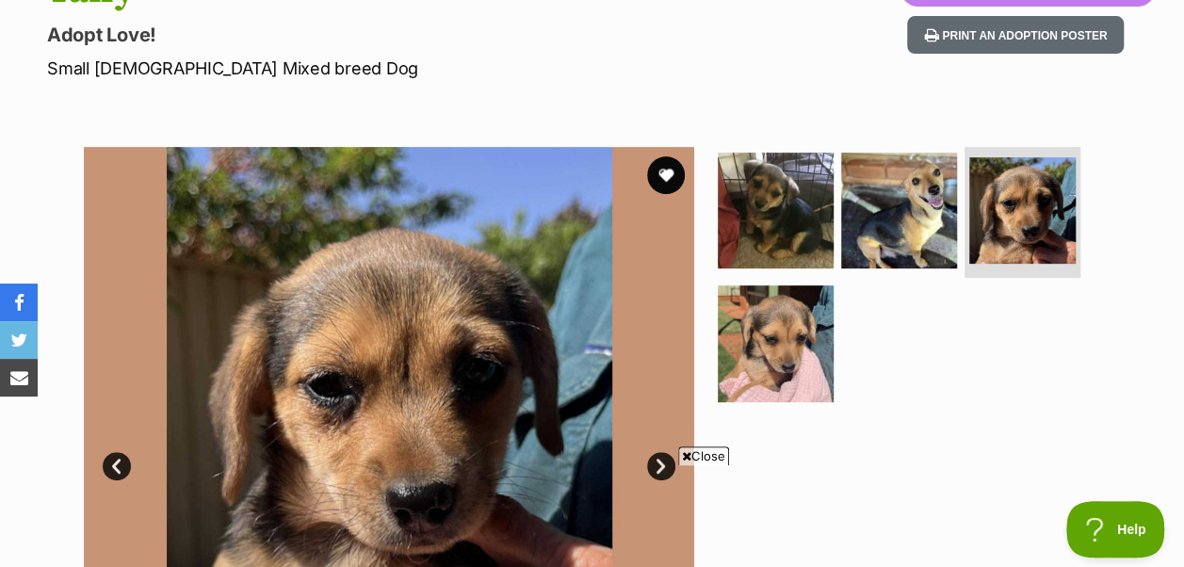
click at [661, 452] on link "Next" at bounding box center [661, 466] width 28 height 28
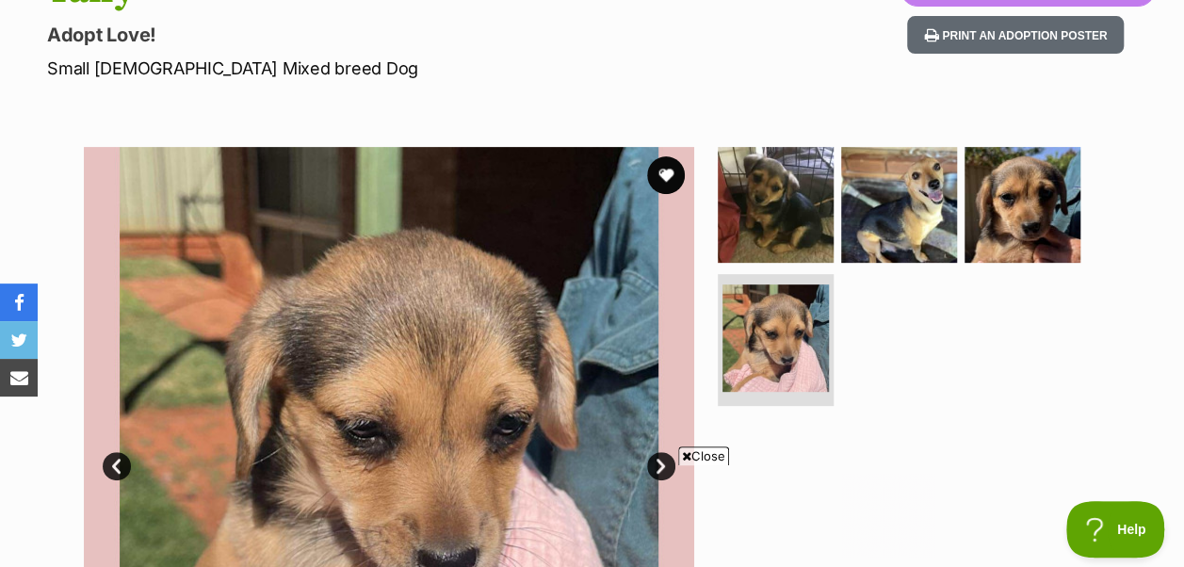
click at [661, 452] on link "Next" at bounding box center [661, 466] width 28 height 28
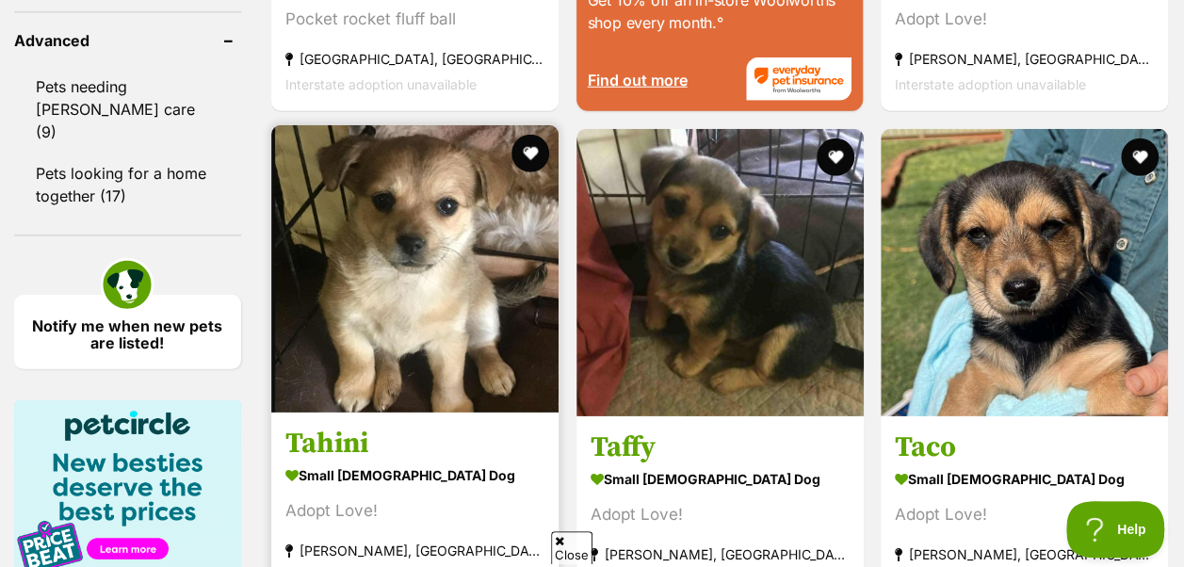
click at [426, 141] on img at bounding box center [414, 268] width 287 height 287
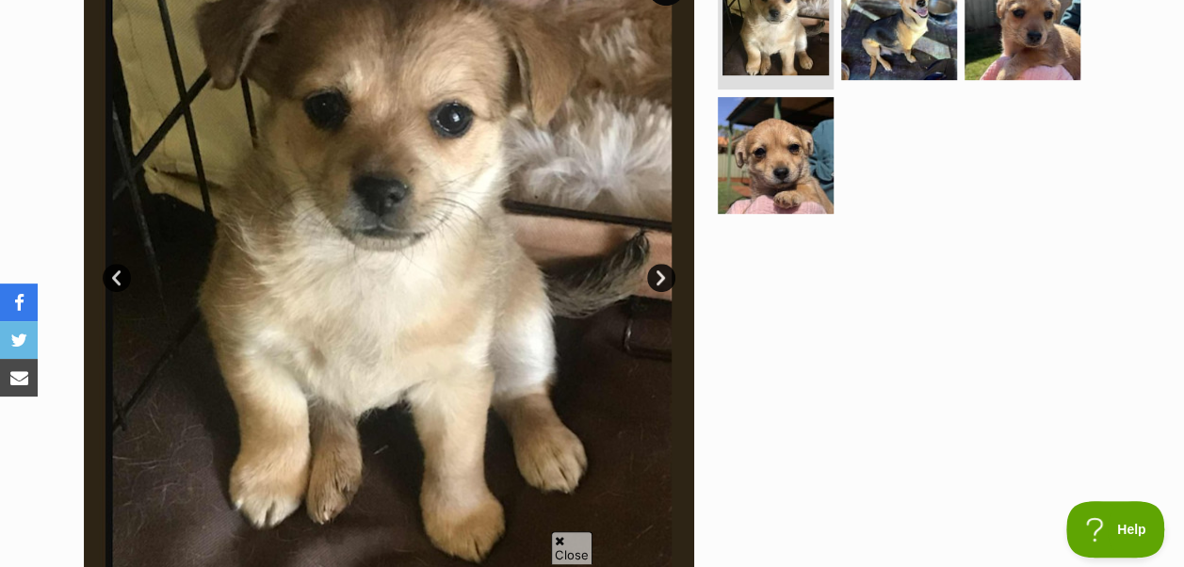
click at [657, 264] on link "Next" at bounding box center [661, 278] width 28 height 28
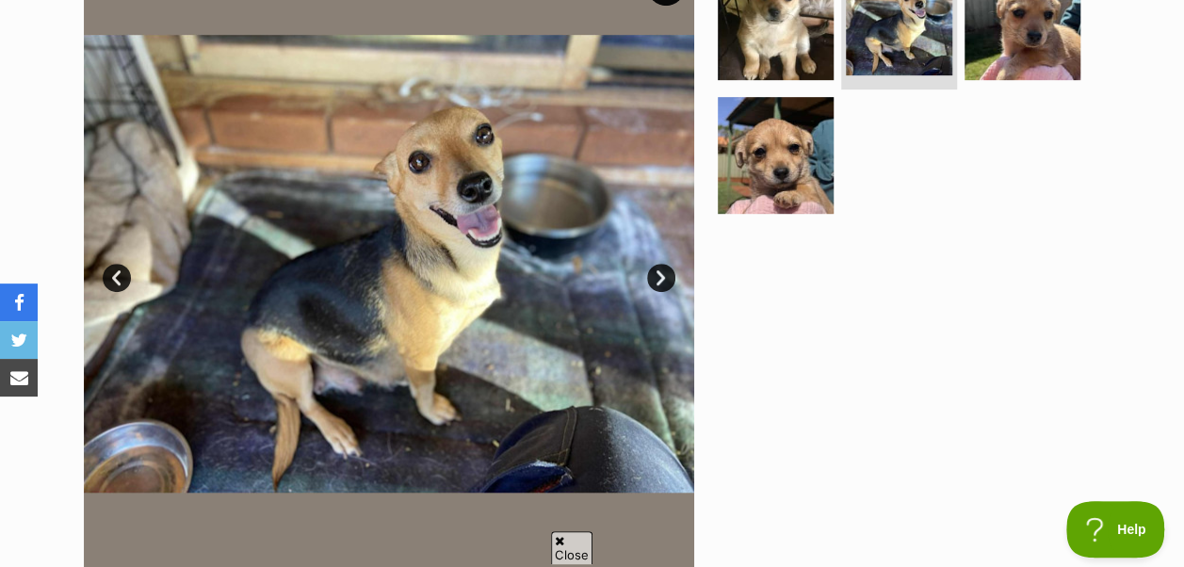
click at [657, 264] on link "Next" at bounding box center [661, 278] width 28 height 28
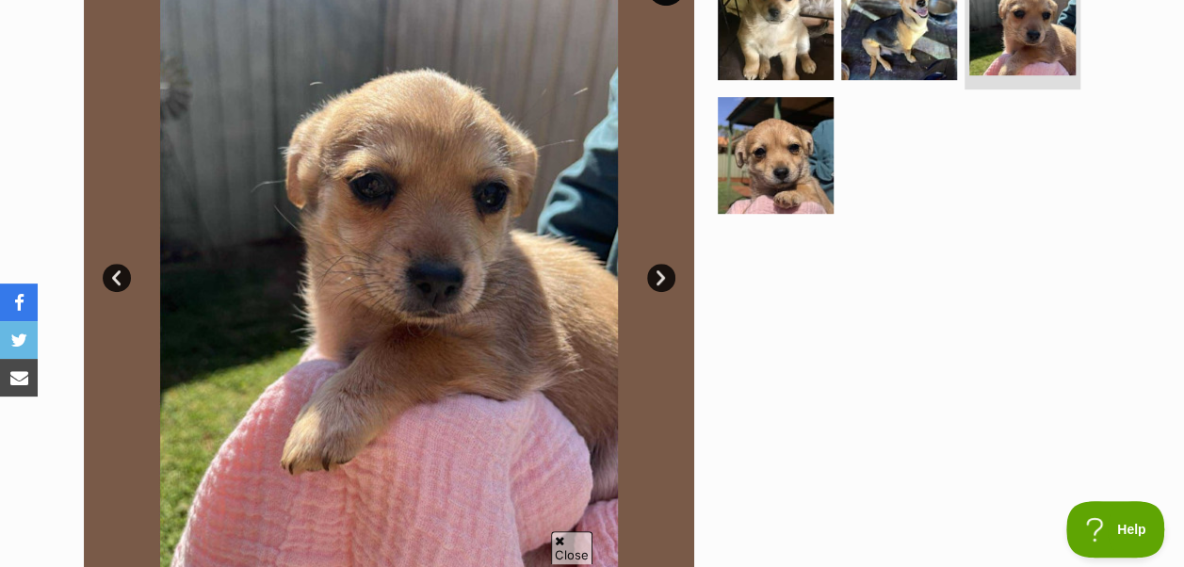
click at [657, 264] on link "Next" at bounding box center [661, 278] width 28 height 28
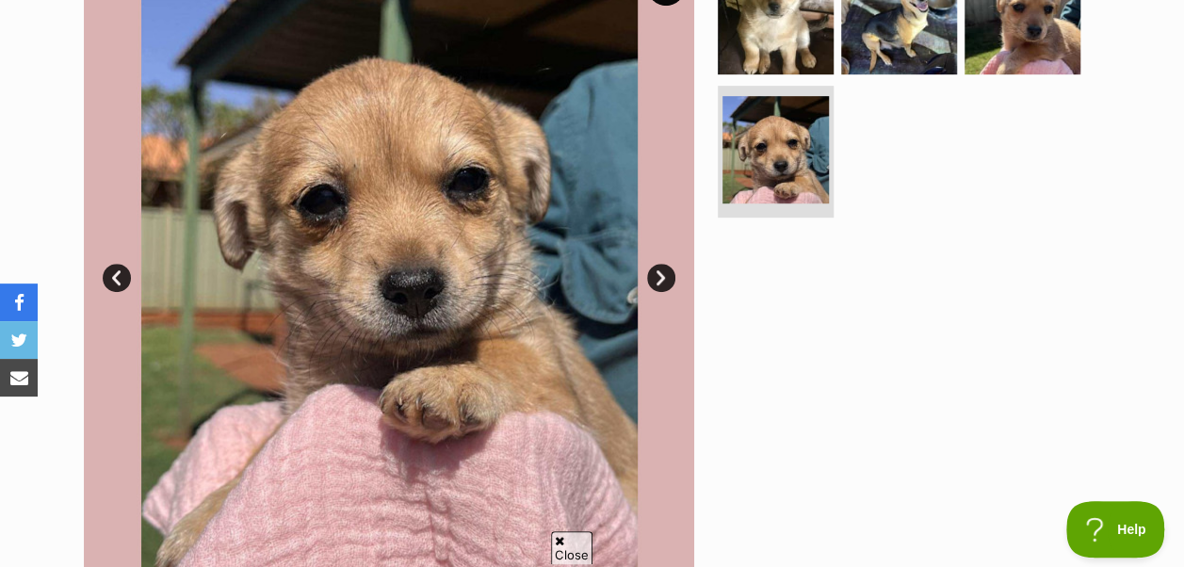
click at [657, 264] on link "Next" at bounding box center [661, 278] width 28 height 28
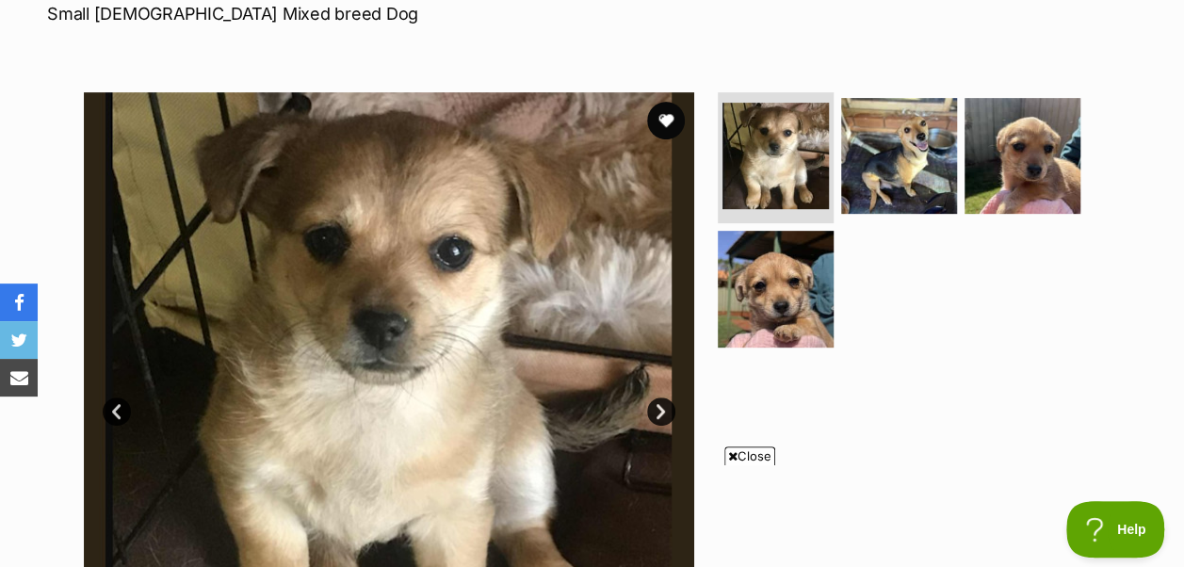
scroll to position [377, 0]
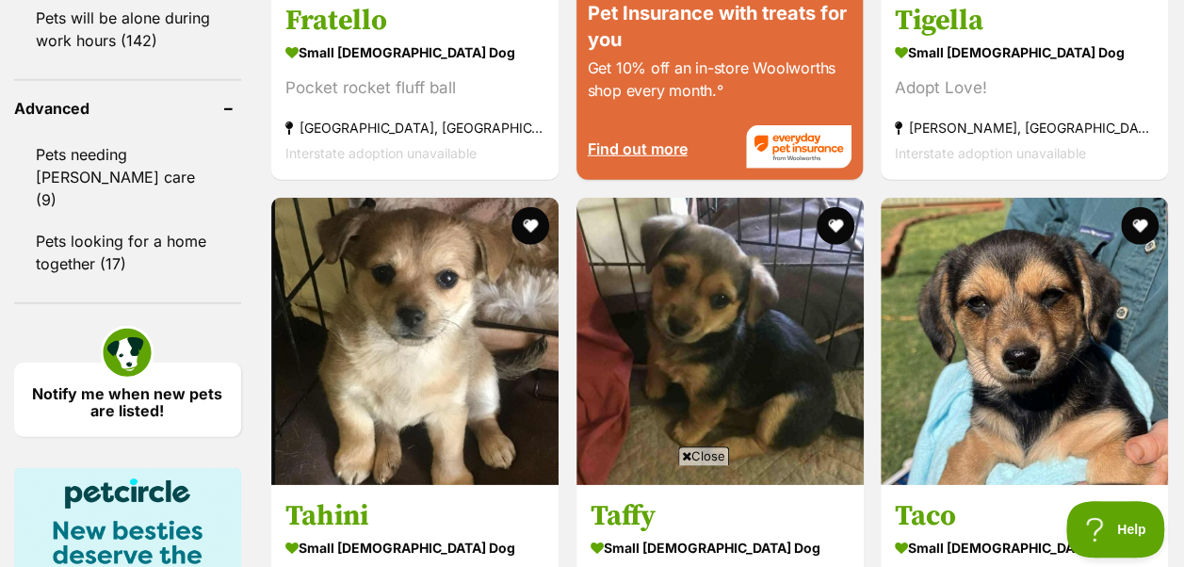
scroll to position [2659, 0]
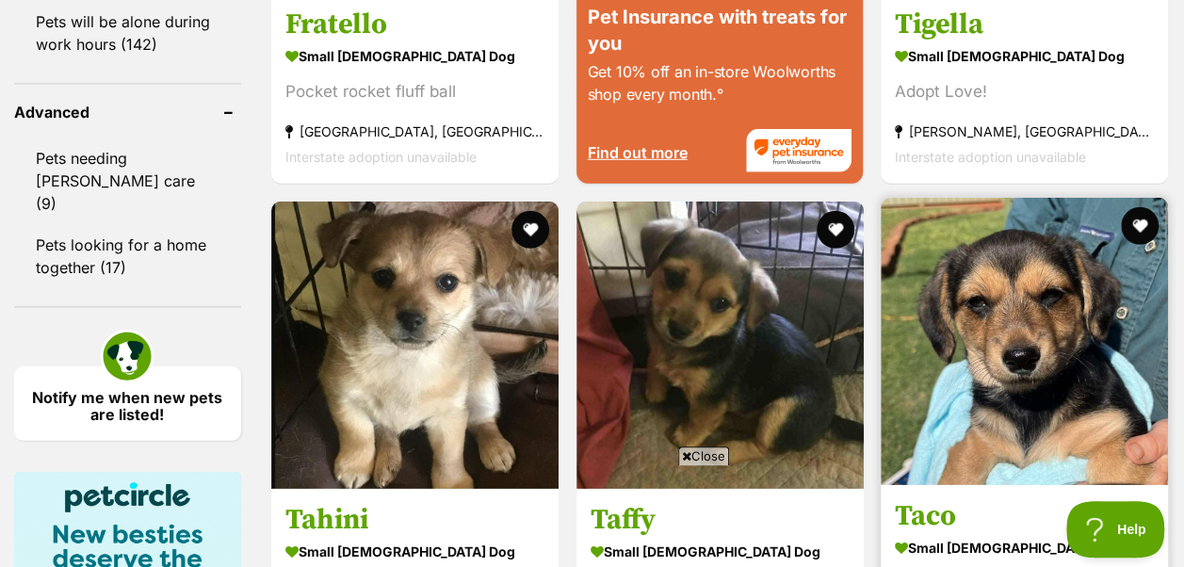
click at [1025, 208] on img at bounding box center [1023, 341] width 287 height 287
